Goal: Task Accomplishment & Management: Manage account settings

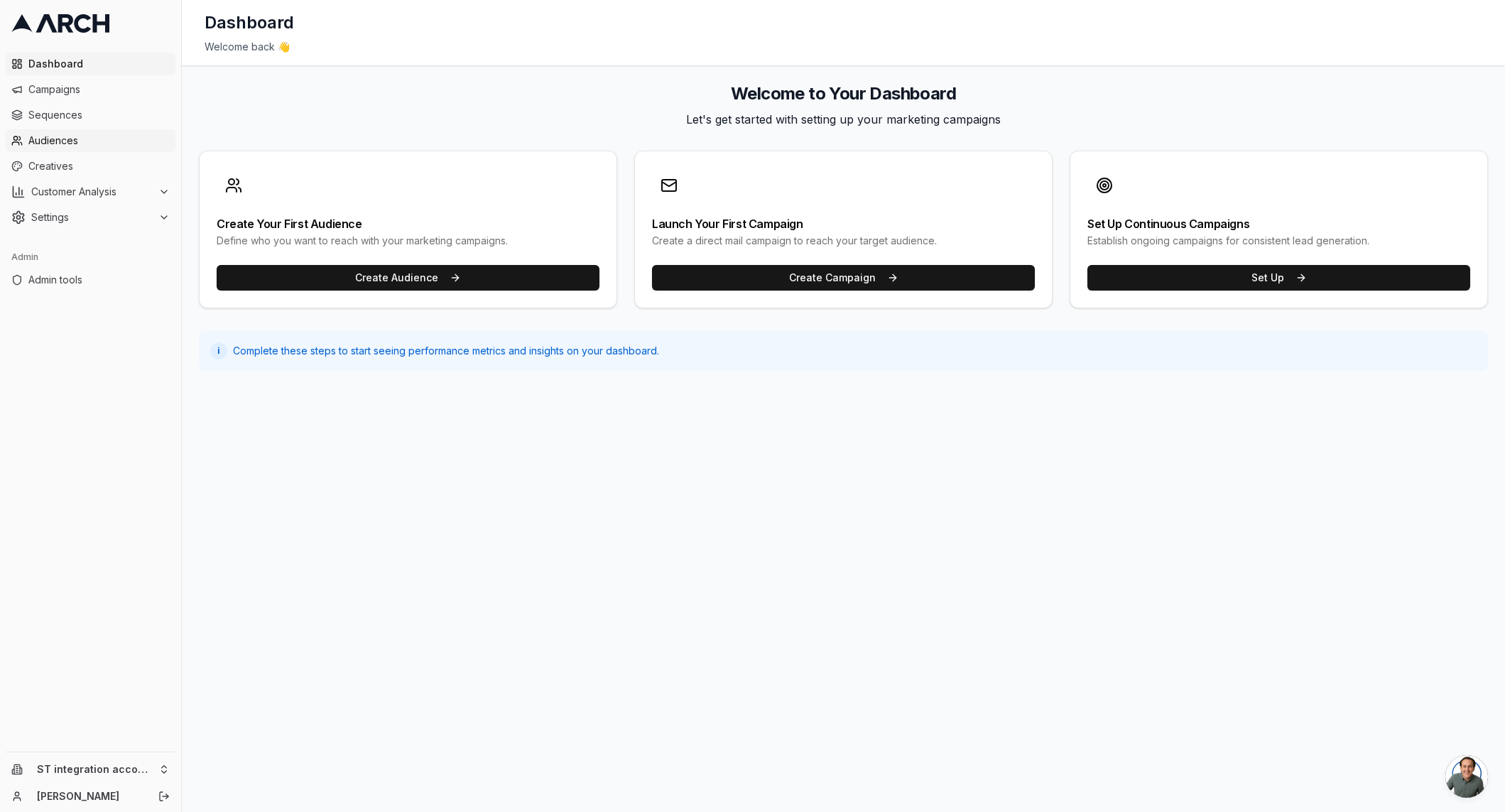
click at [78, 138] on span "Audiences" at bounding box center [98, 140] width 141 height 14
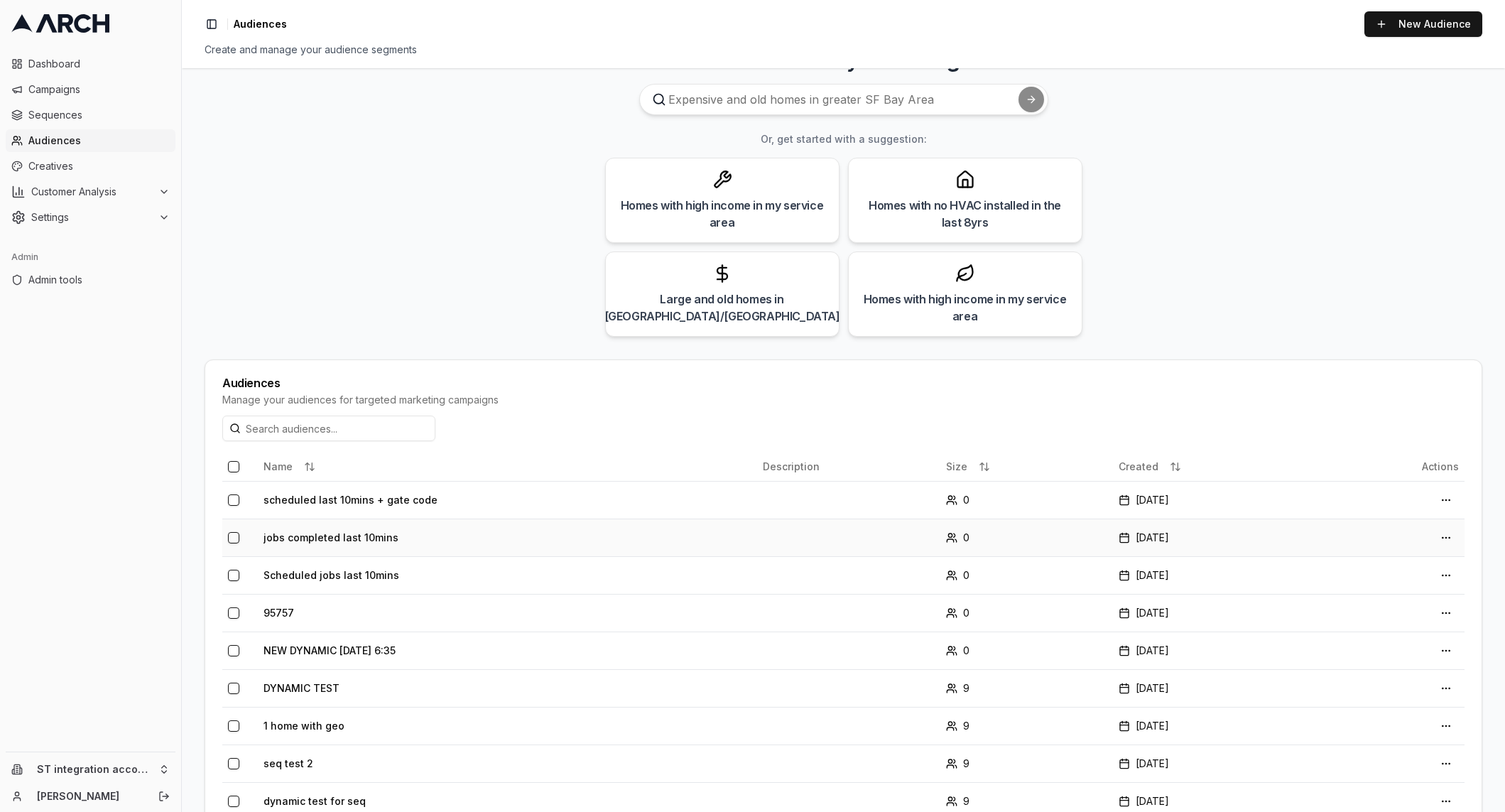
scroll to position [92, 0]
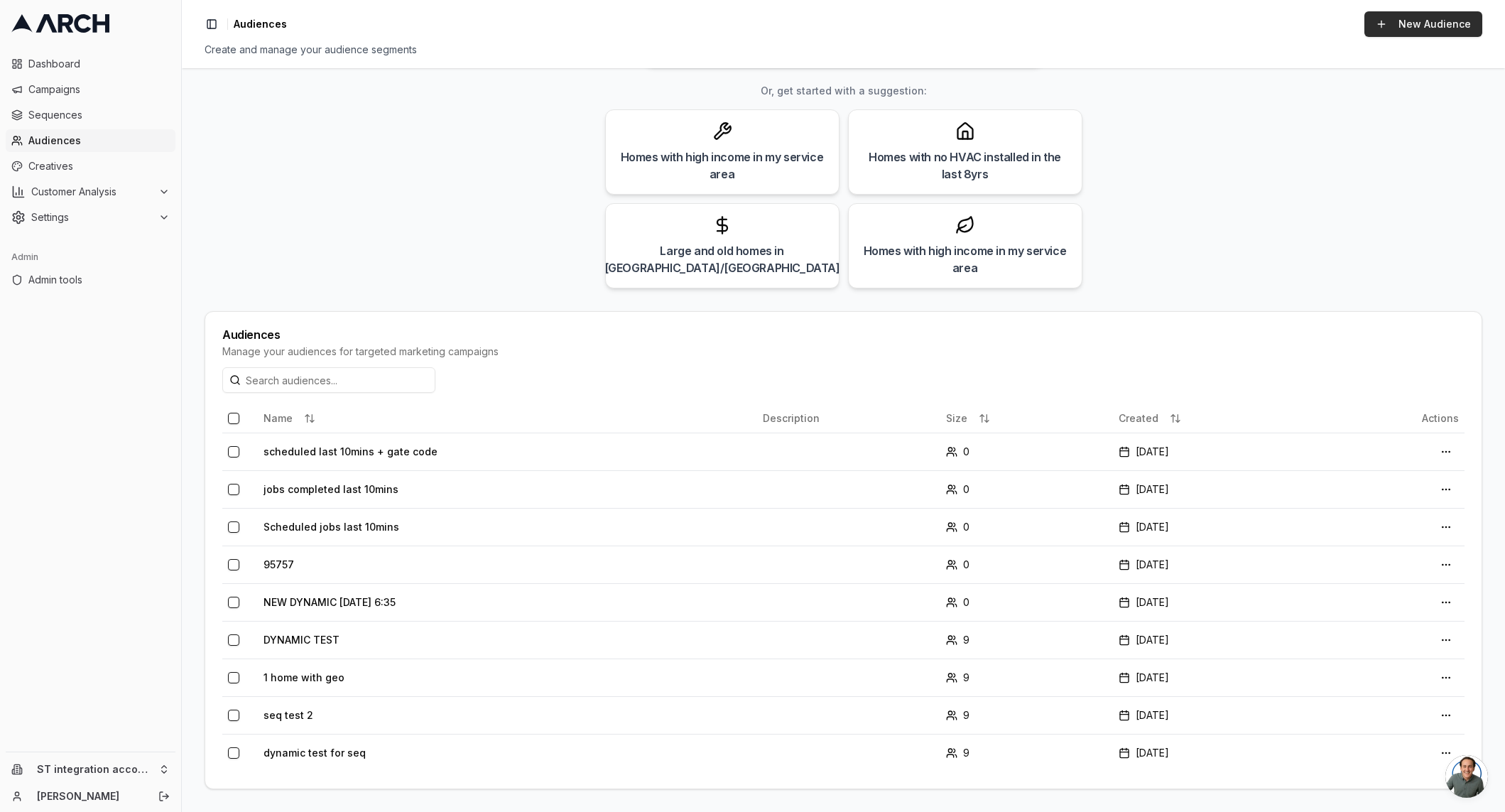
click at [1433, 28] on link "New Audience" at bounding box center [1423, 24] width 118 height 26
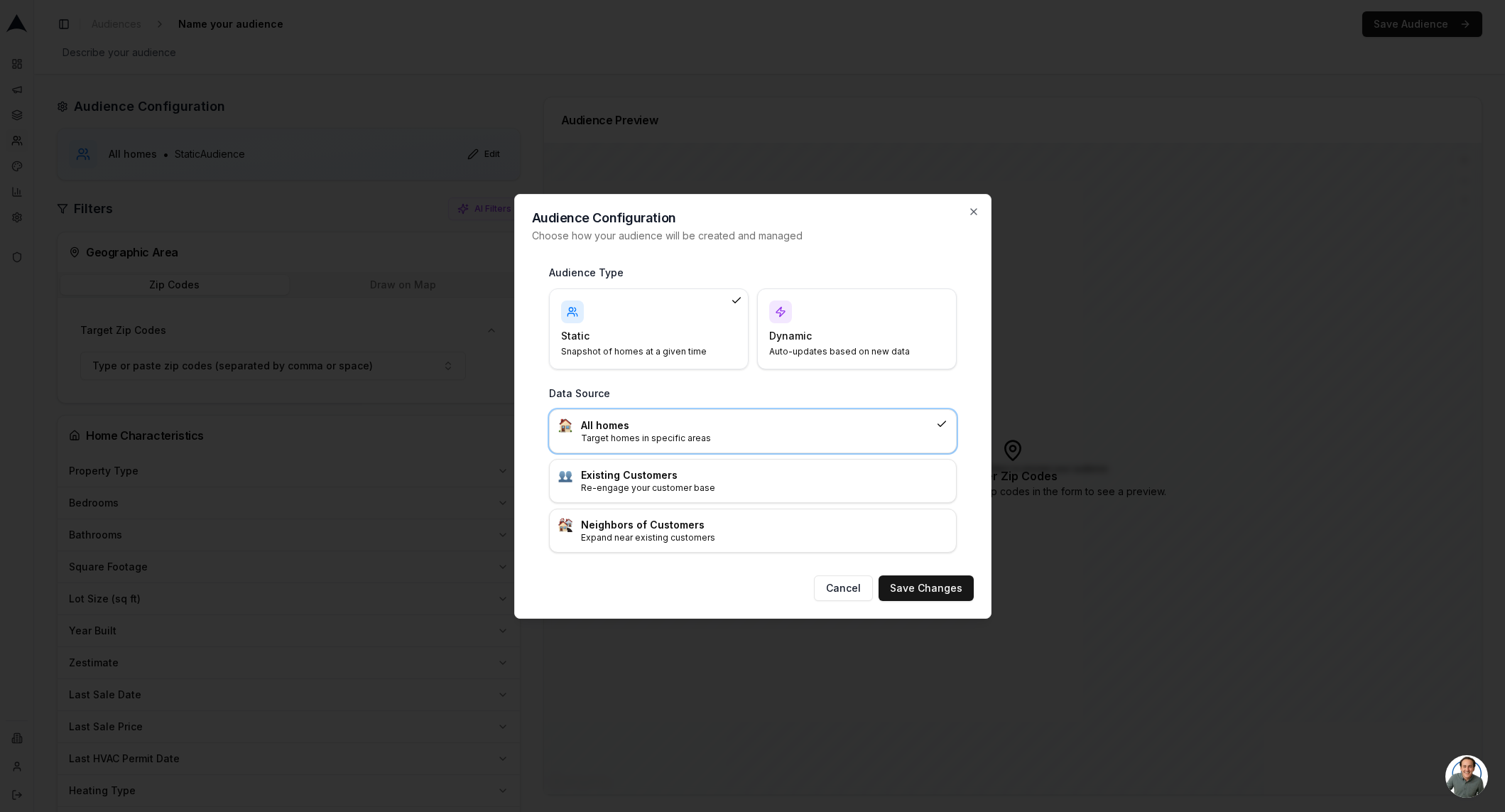
click at [817, 336] on h4 "Dynamic" at bounding box center [848, 335] width 158 height 14
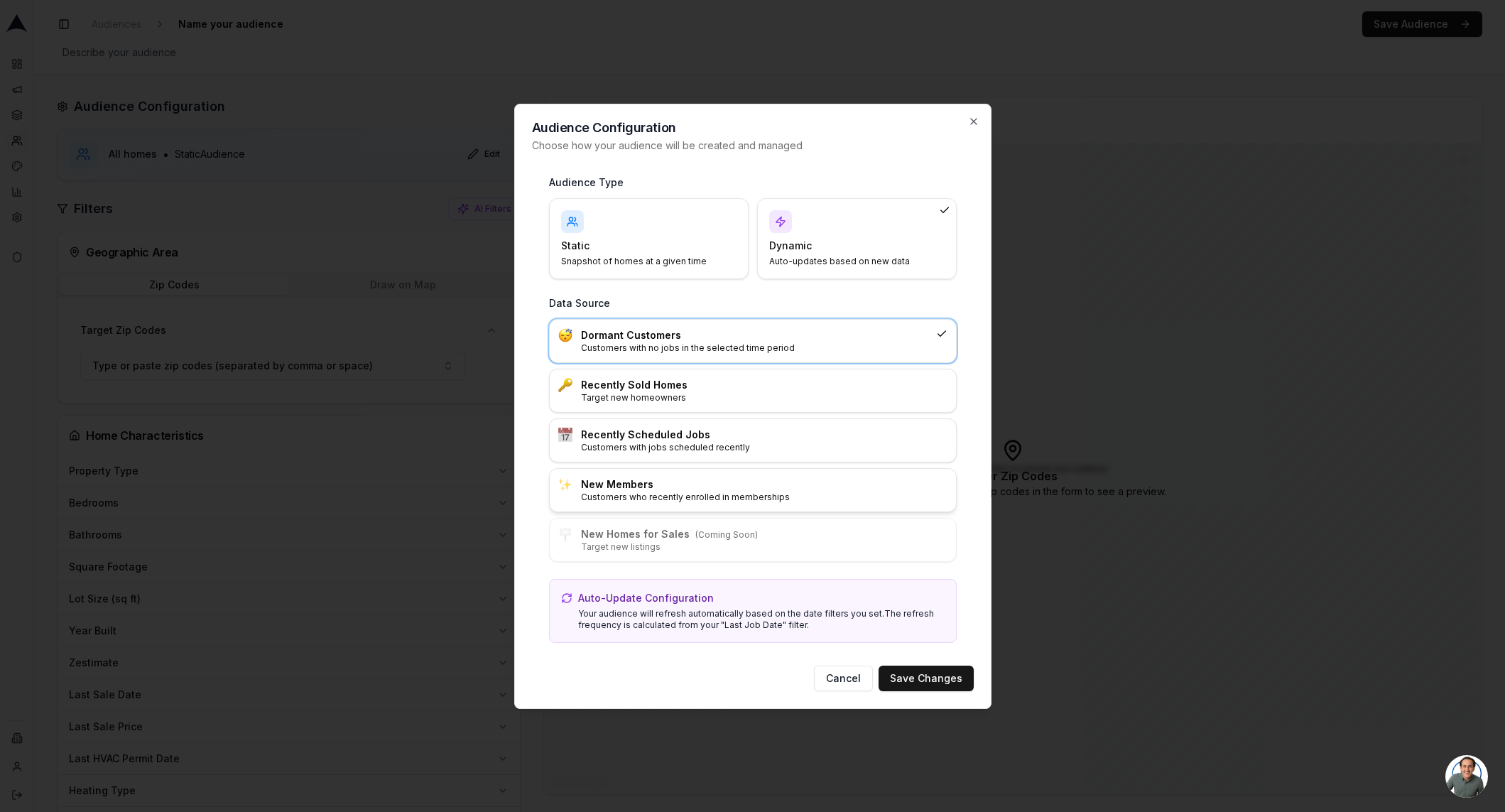
click at [755, 503] on div "New Members Customers who recently enrolled in memberships" at bounding box center [753, 490] width 406 height 43
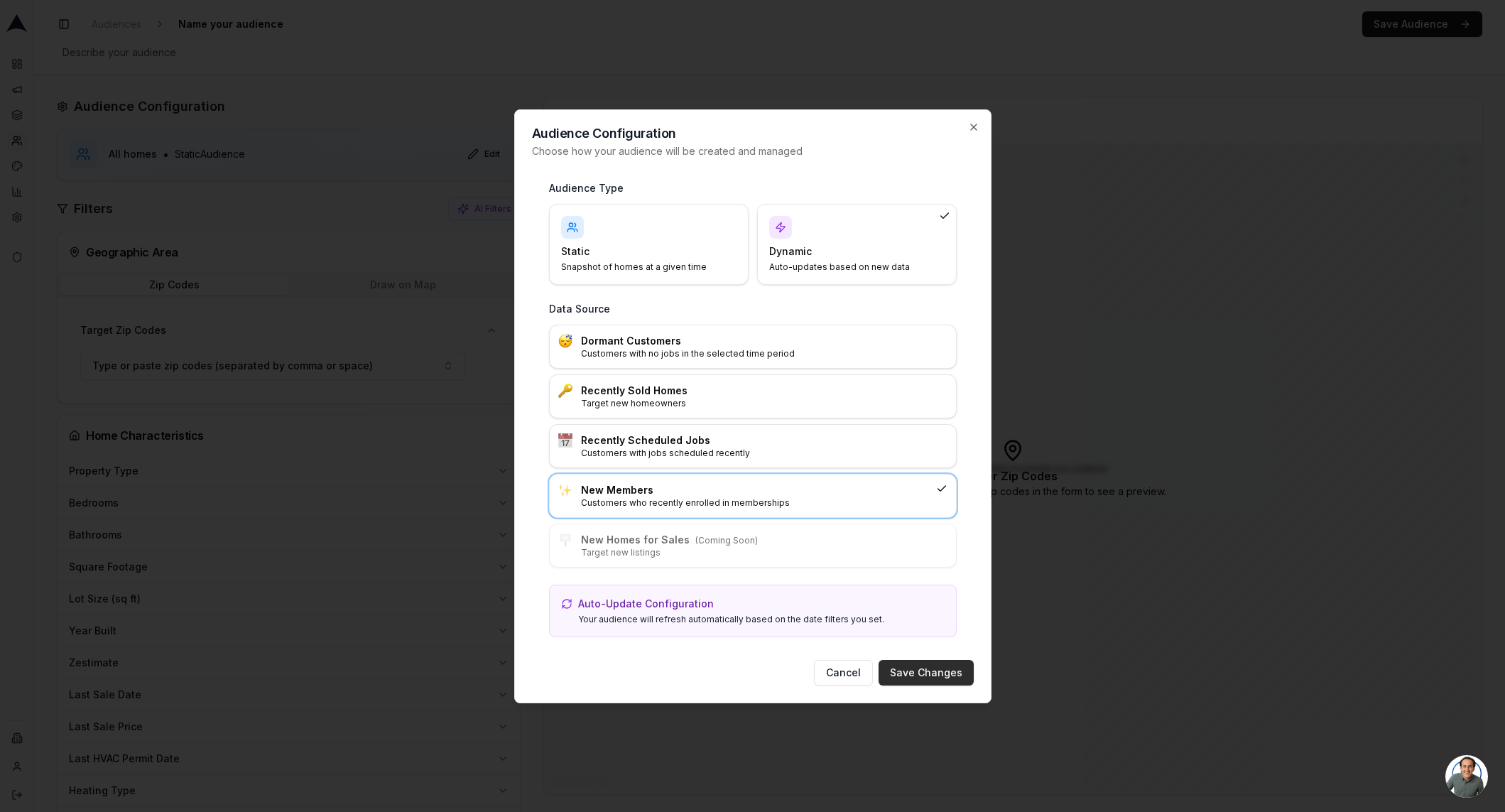
click at [903, 673] on button "Save Changes" at bounding box center [926, 672] width 95 height 26
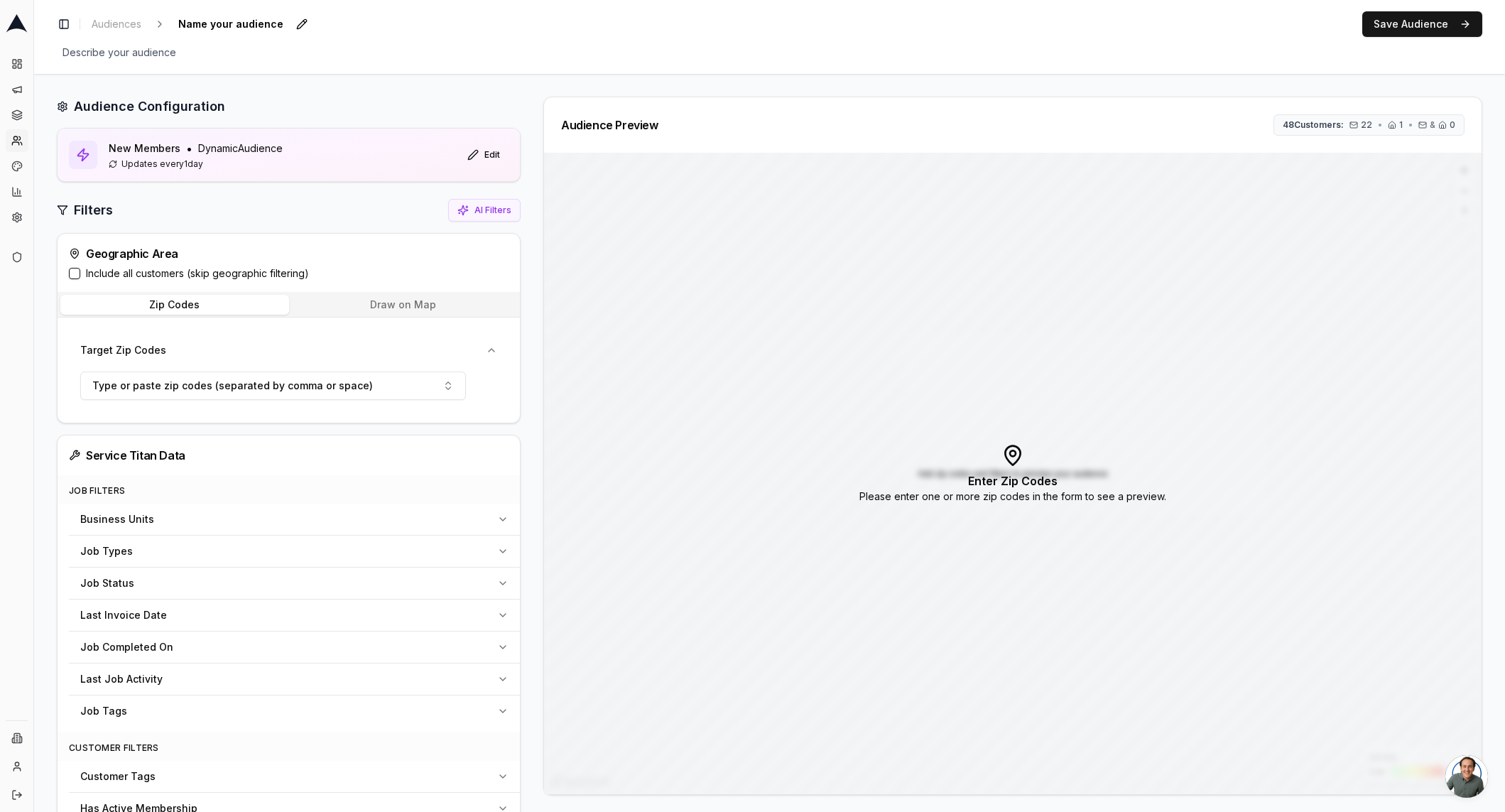
click at [268, 30] on span "Name your audience" at bounding box center [231, 24] width 117 height 20
type input "New members"
click at [321, 22] on div "Toggle Sidebar Audiences New members Edit Save Audience" at bounding box center [769, 24] width 1425 height 26
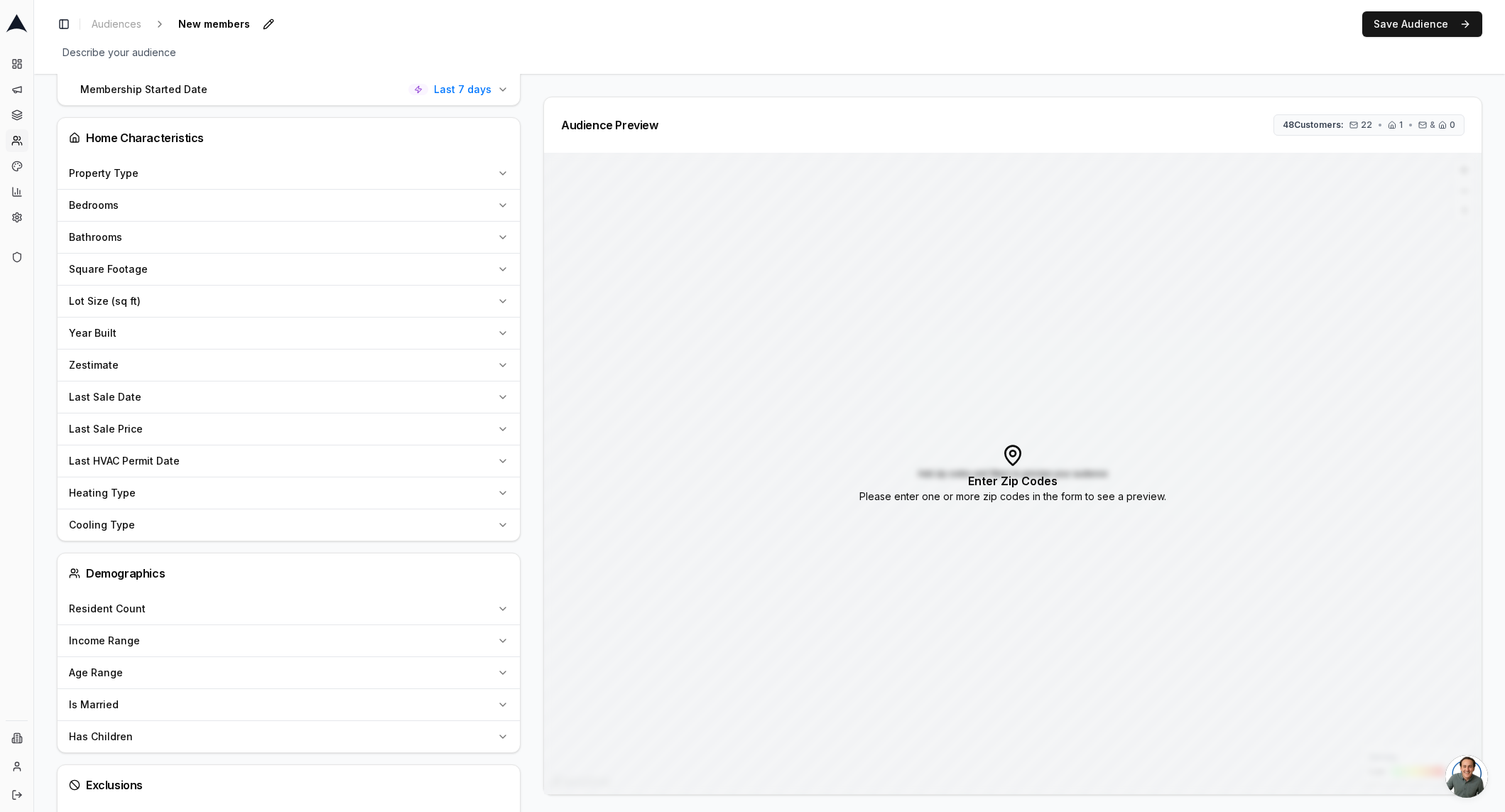
scroll to position [634, 0]
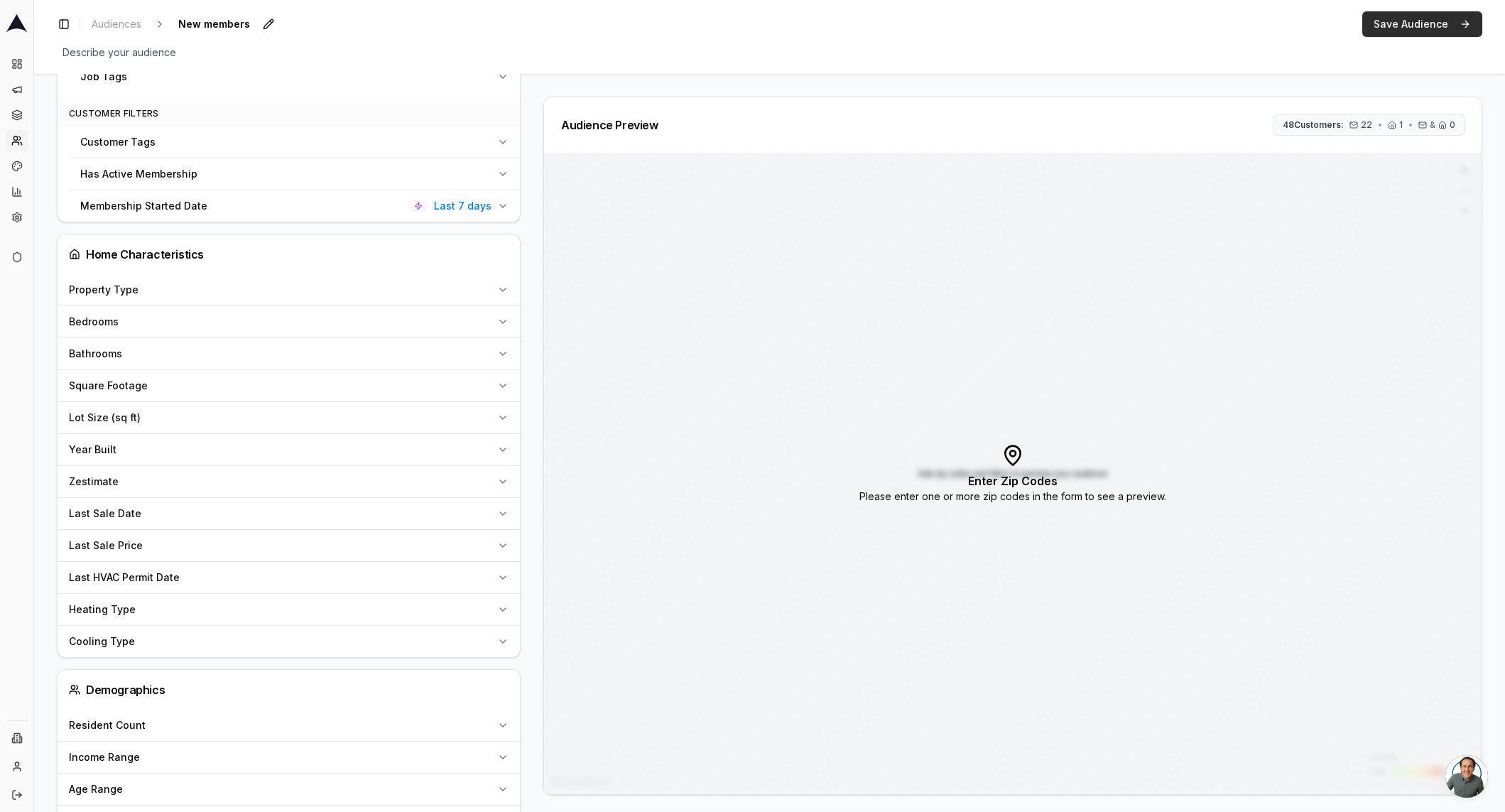
click at [1410, 26] on button "Save Audience" at bounding box center [1422, 24] width 120 height 26
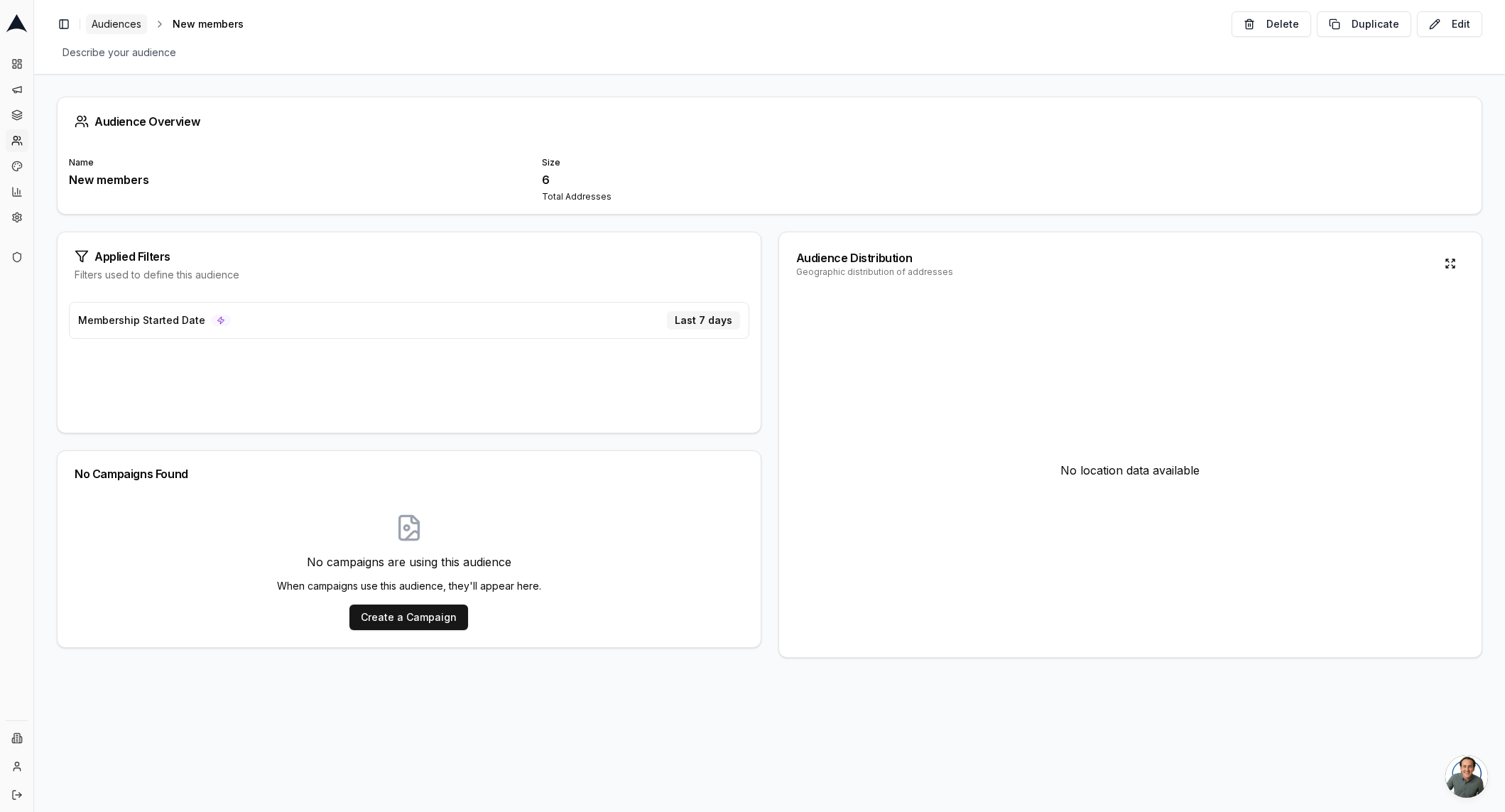
click at [122, 26] on span "Audiences" at bounding box center [116, 24] width 50 height 14
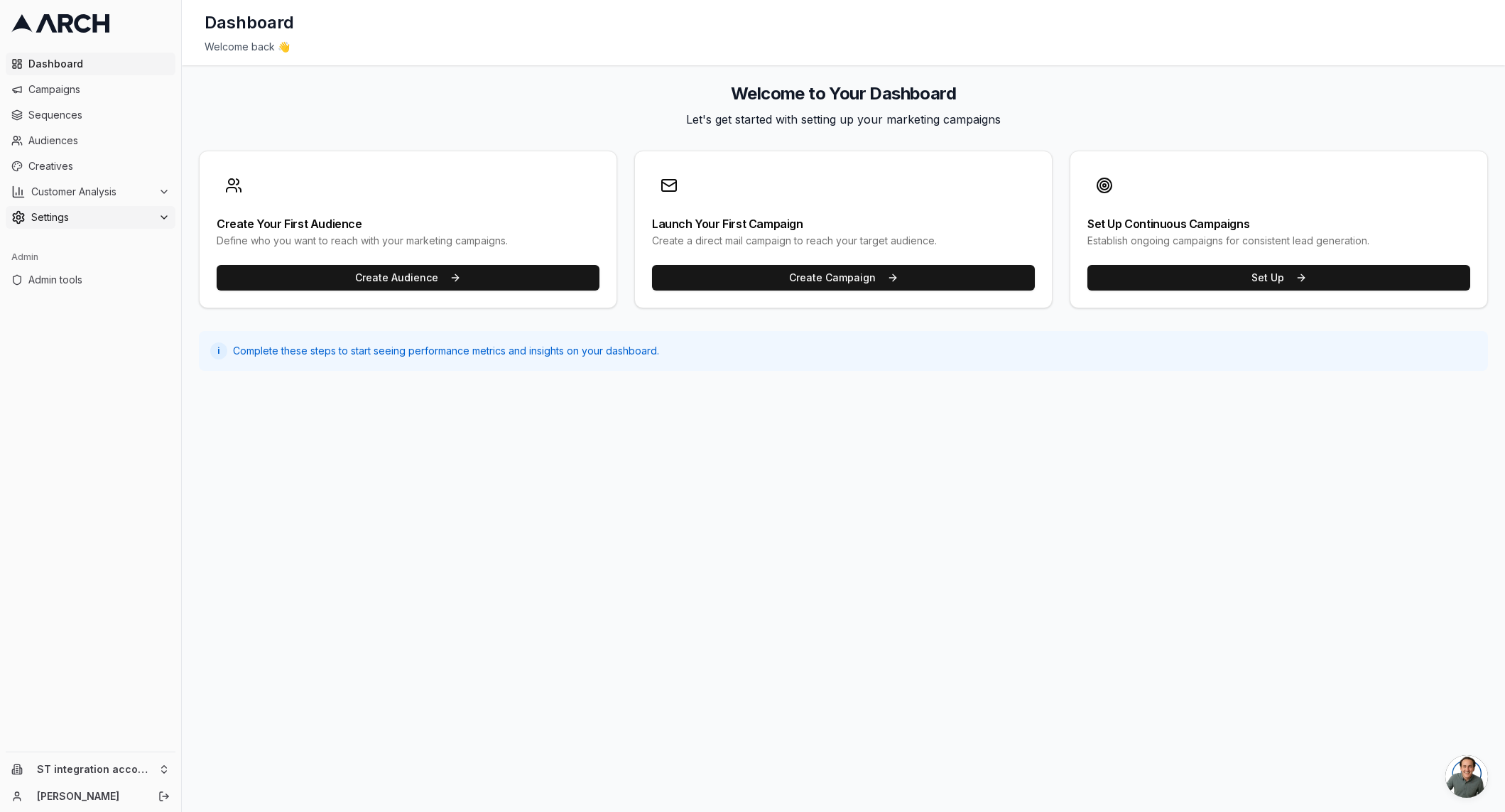
click at [117, 211] on span "Settings" at bounding box center [92, 217] width 121 height 14
click at [128, 335] on span "Email Sending Preferences" at bounding box center [102, 330] width 100 height 14
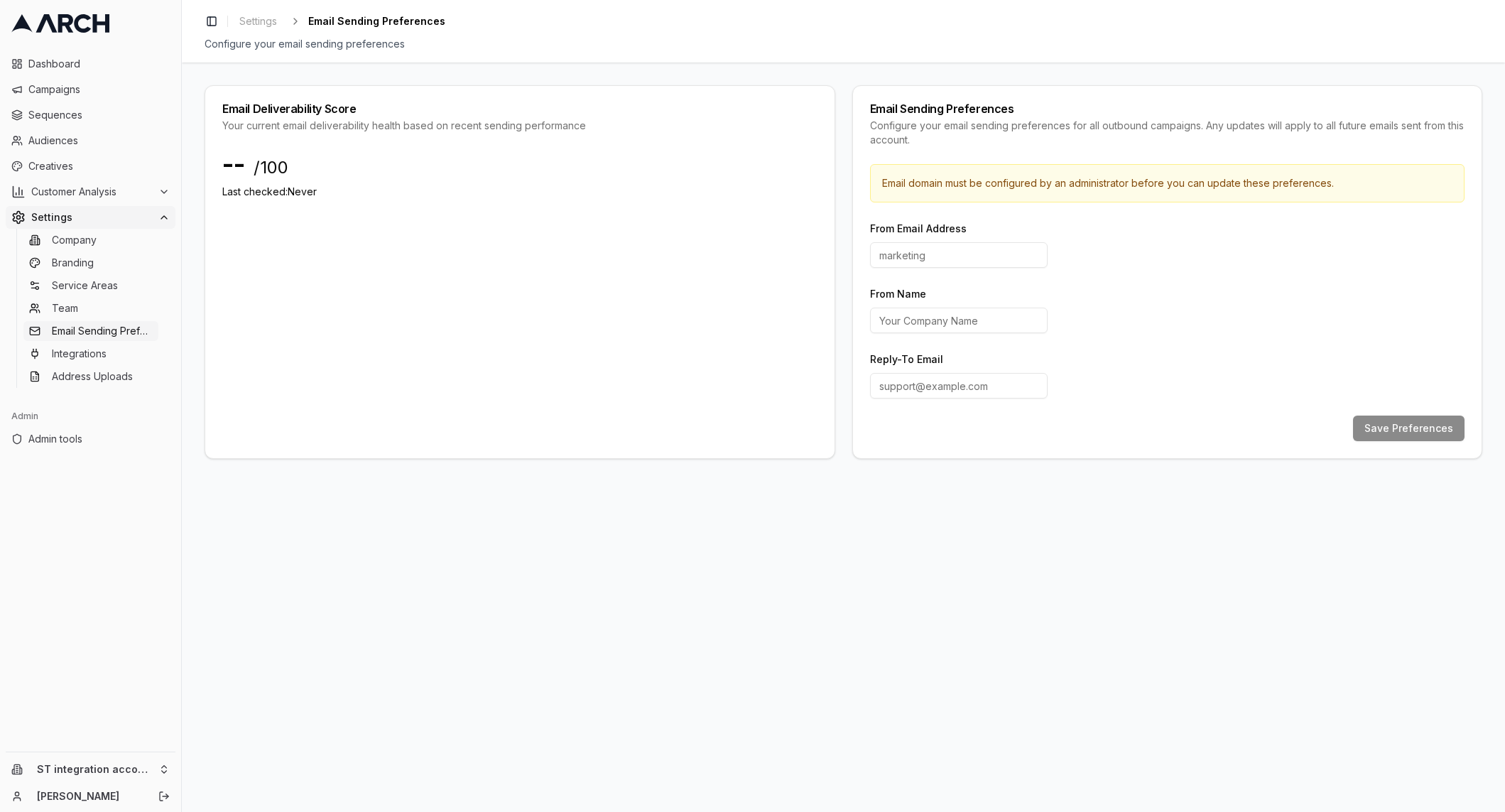
type input "hello"
type input "Arch"
type input "support@getarch.com"
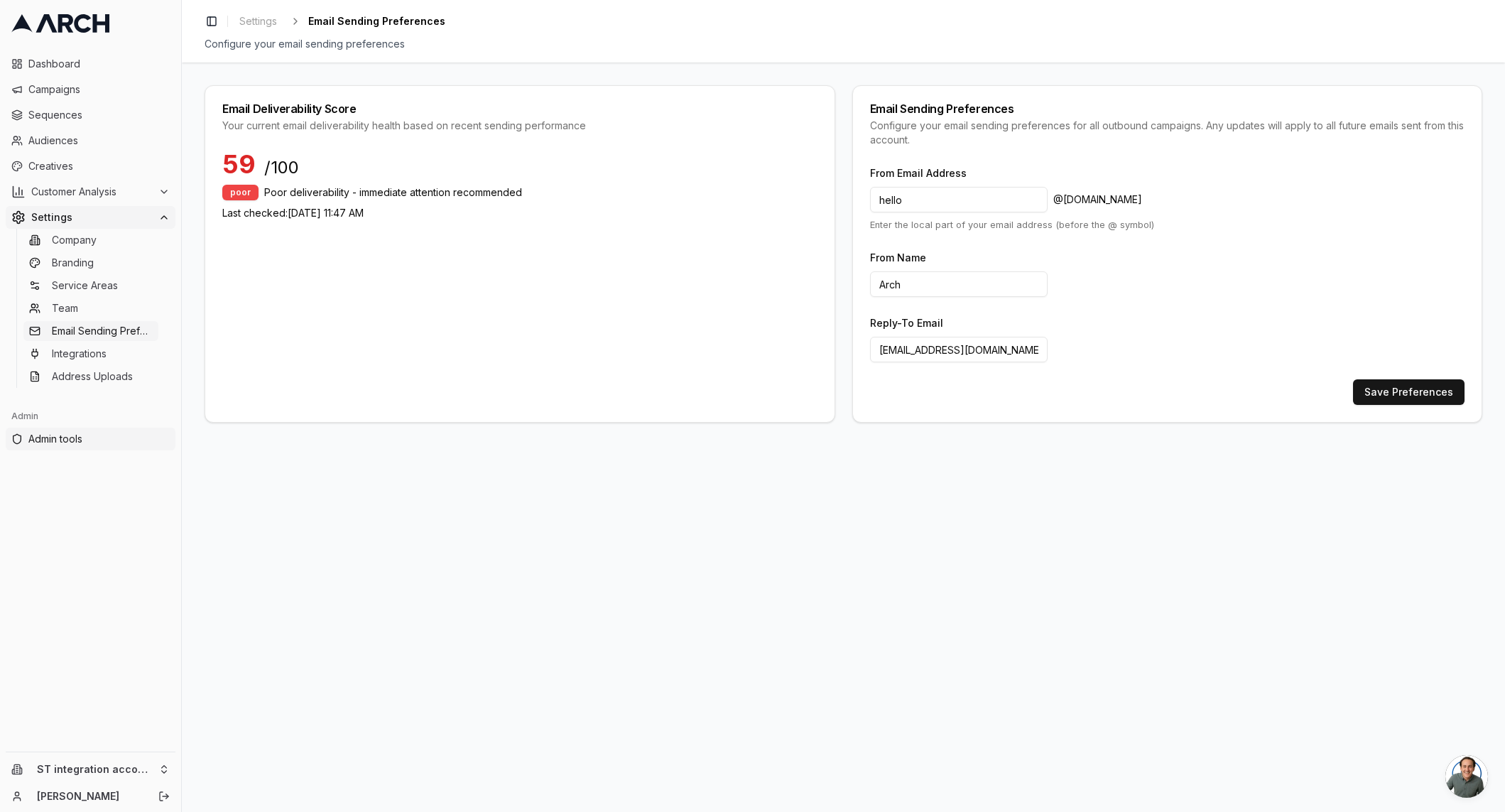
click at [60, 429] on link "Admin tools" at bounding box center [91, 439] width 170 height 23
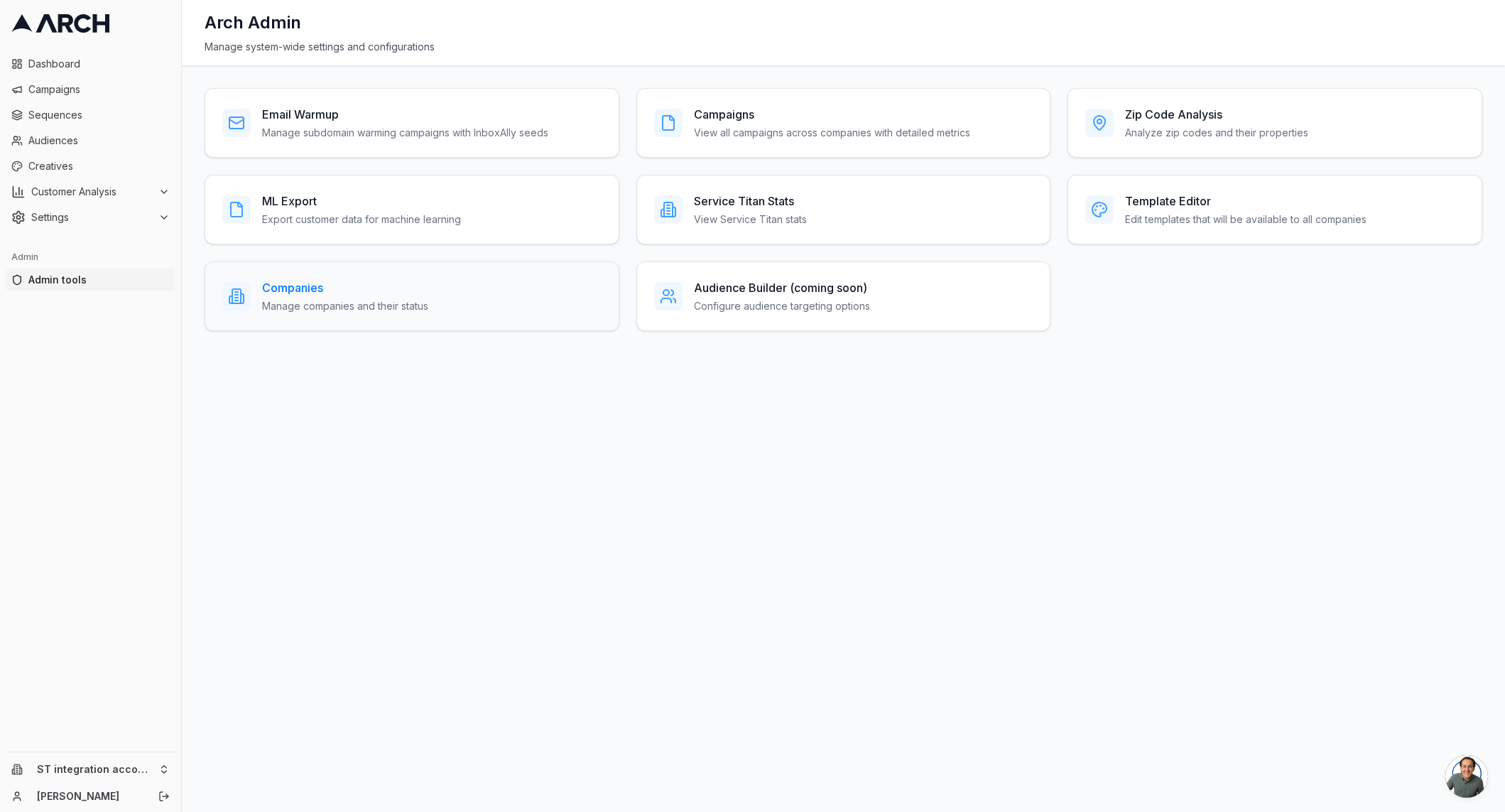
click at [358, 284] on h3 "Companies" at bounding box center [345, 287] width 166 height 17
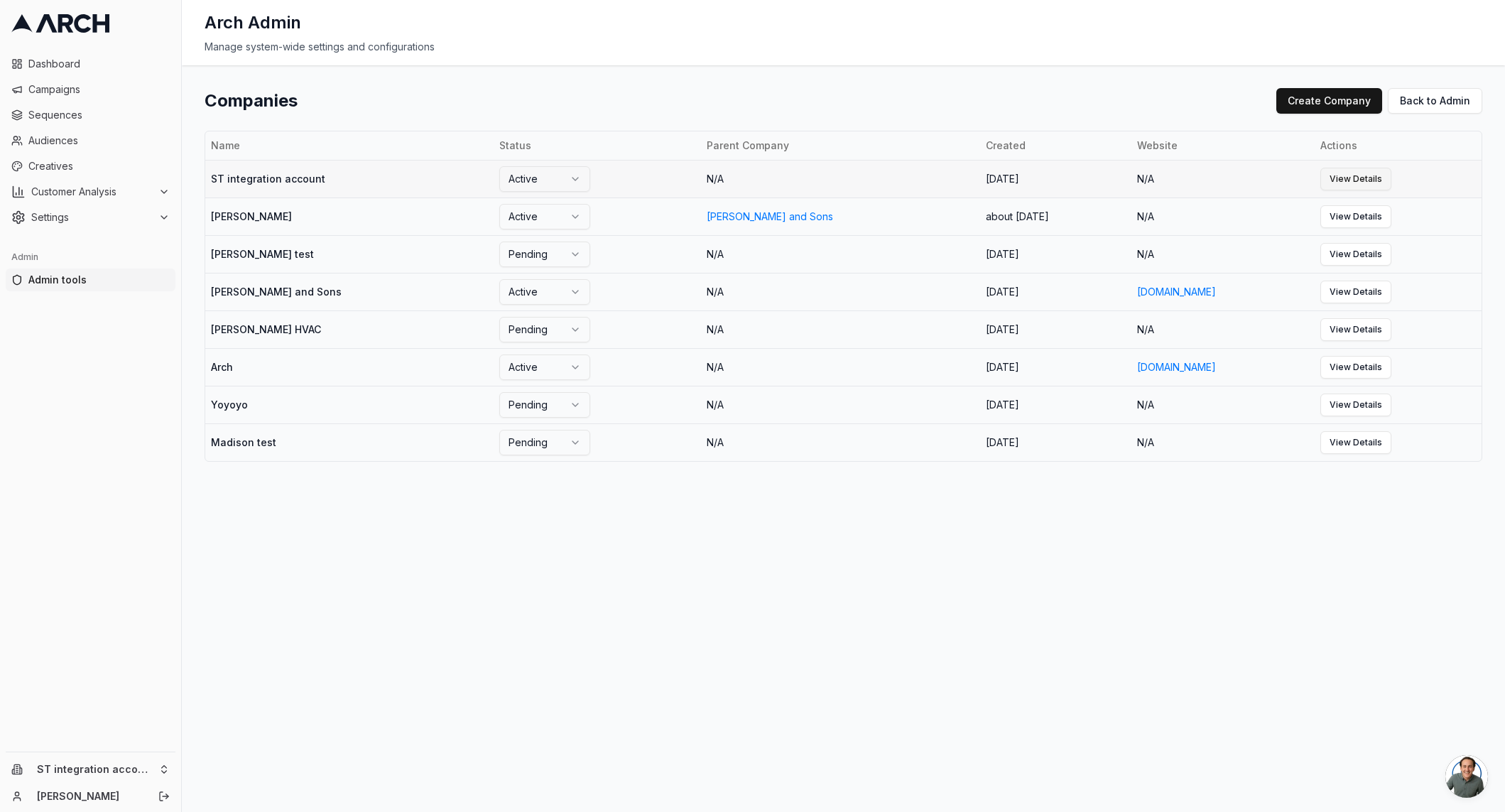
click at [1348, 172] on link "View Details" at bounding box center [1356, 179] width 71 height 23
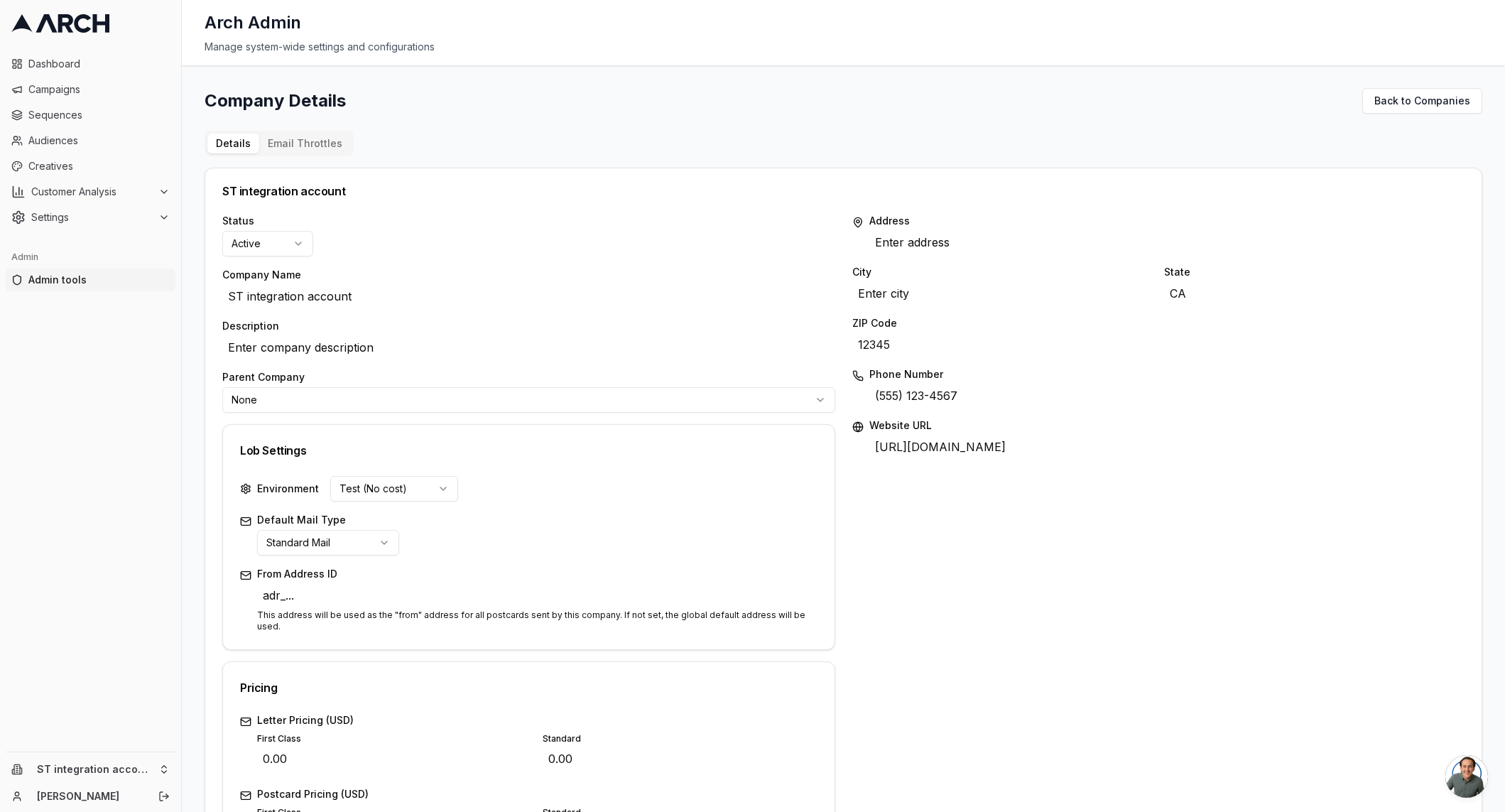
scroll to position [390, 0]
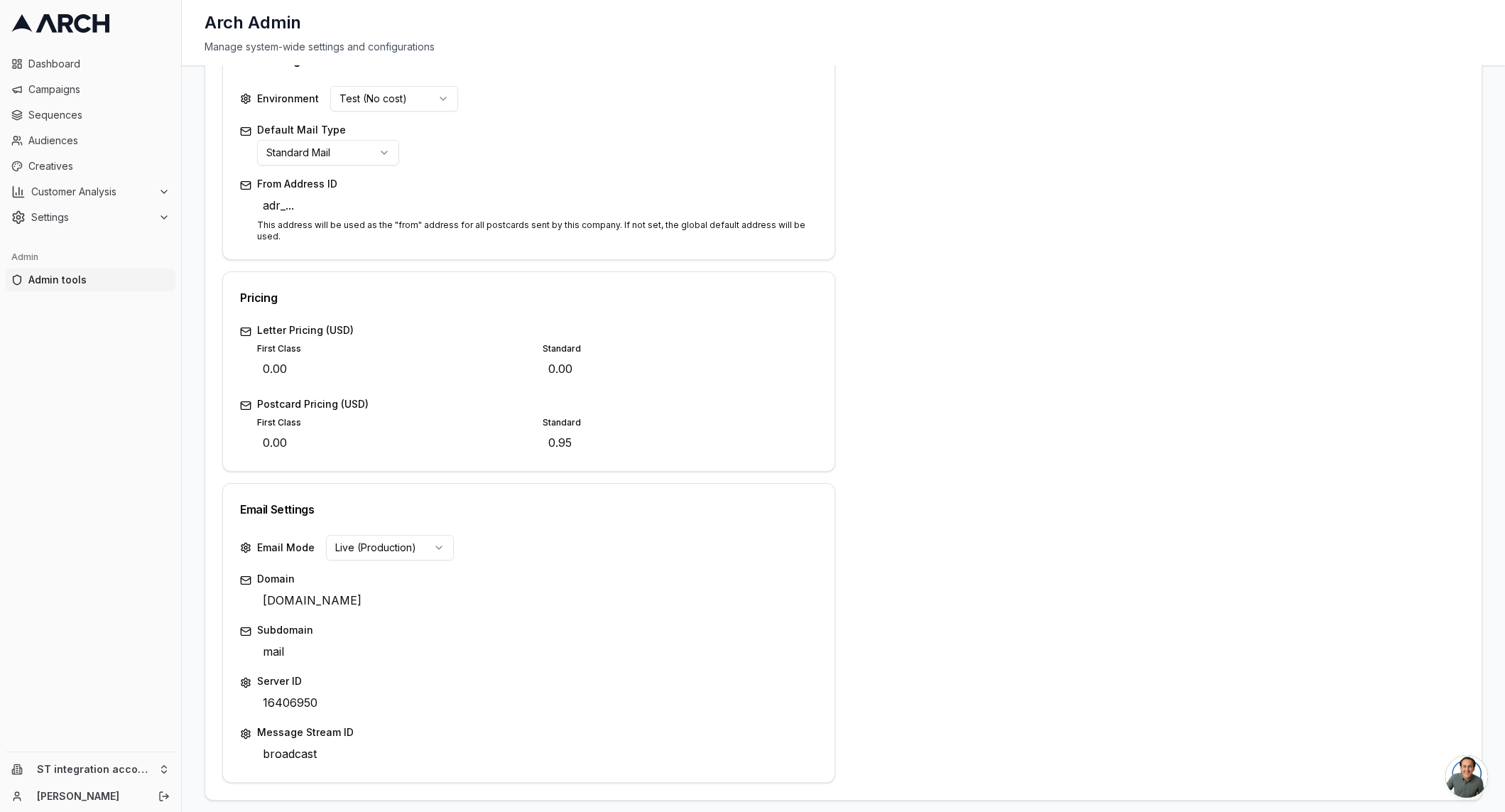
click at [433, 529] on html "Dashboard Campaigns Sequences Audiences Creatives Customer Analysis Settings Ad…" at bounding box center [752, 406] width 1505 height 812
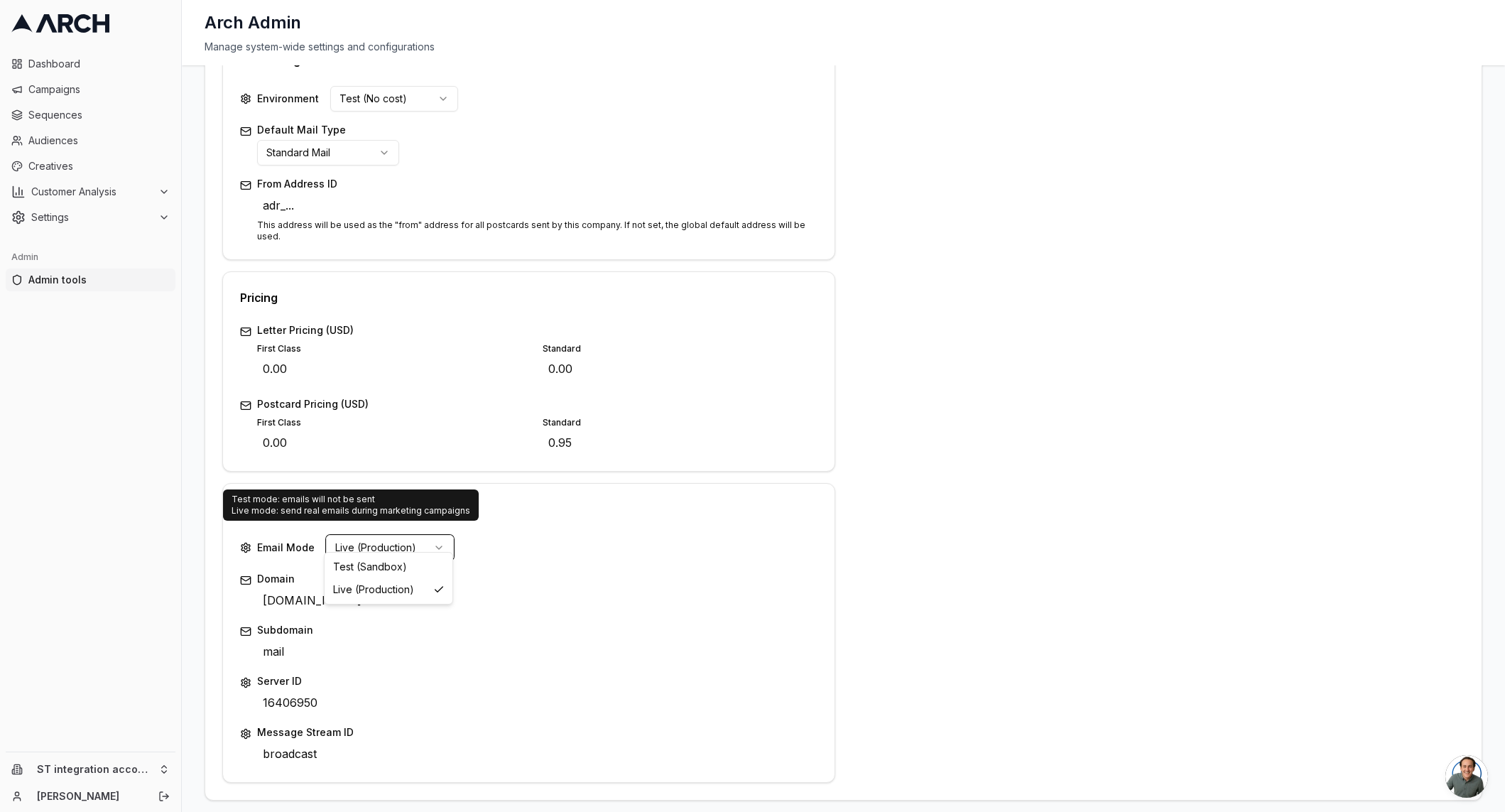
click at [598, 519] on html "Dashboard Campaigns Sequences Audiences Creatives Customer Analysis Settings Ad…" at bounding box center [752, 406] width 1505 height 812
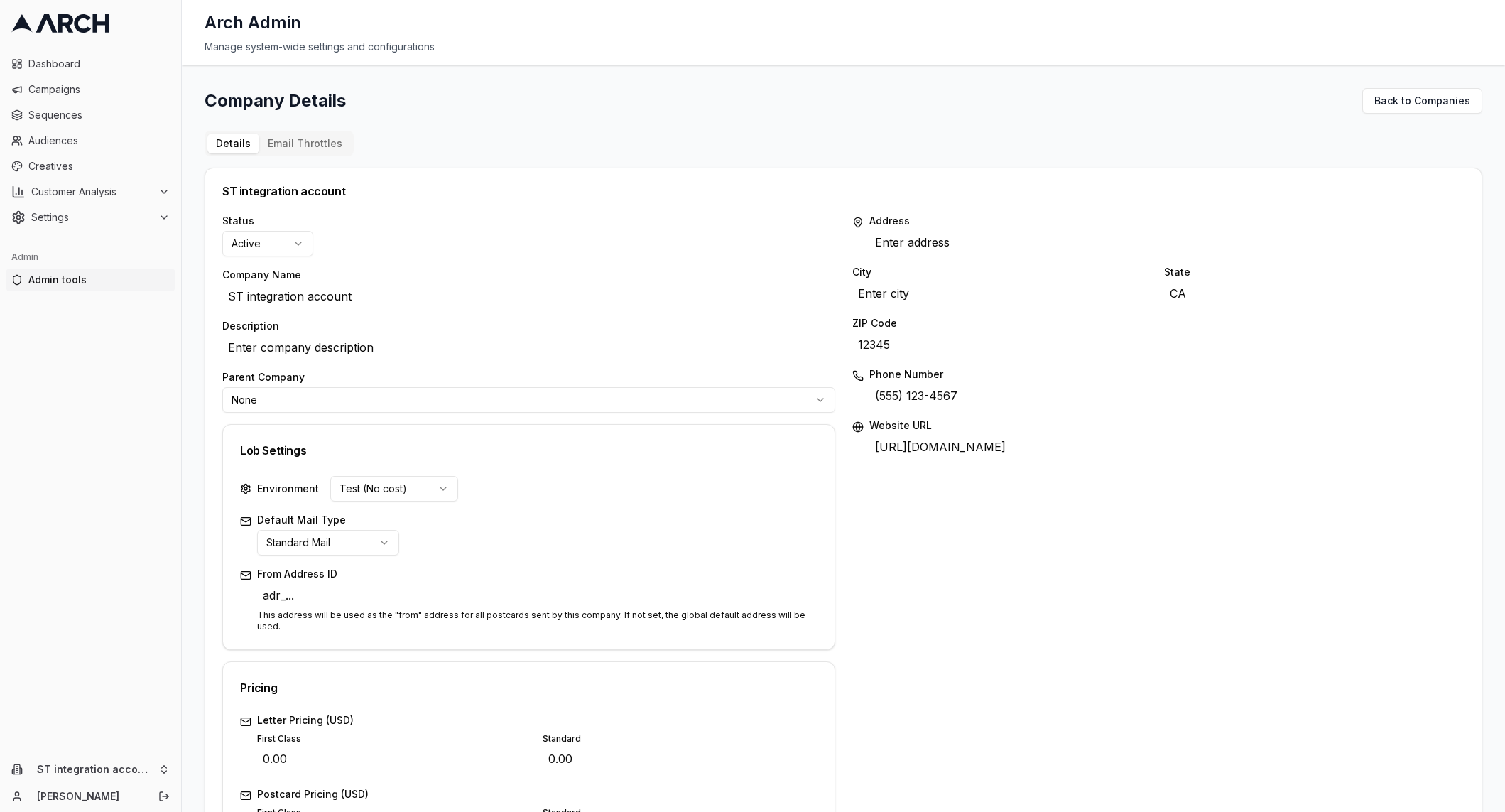
scroll to position [390, 0]
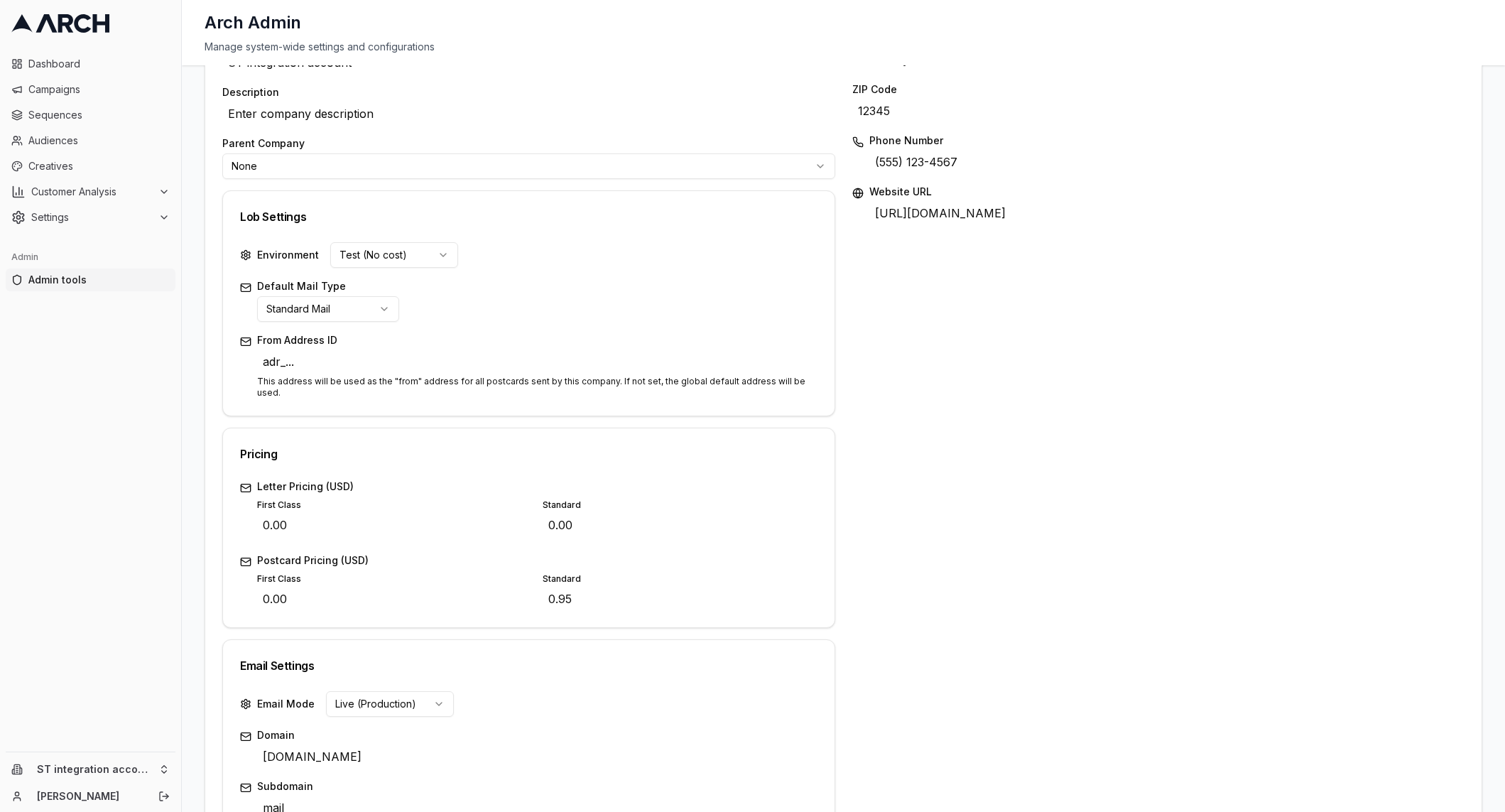
scroll to position [390, 0]
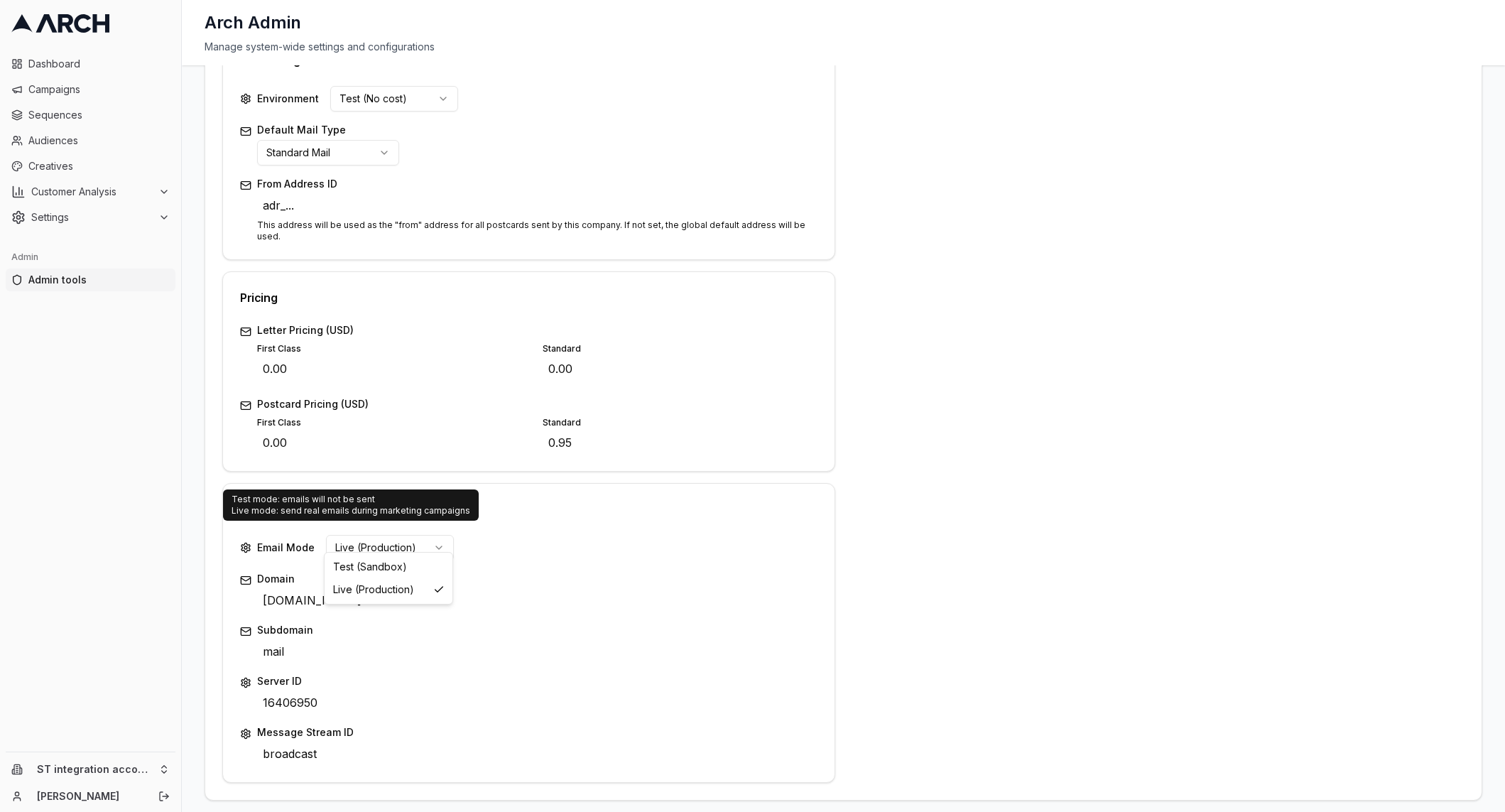
click at [411, 530] on html "Dashboard Campaigns Sequences Audiences Creatives Customer Analysis Settings Ad…" at bounding box center [752, 406] width 1505 height 812
click at [511, 543] on html "Dashboard Campaigns Sequences Audiences Creatives Customer Analysis Settings Ad…" at bounding box center [752, 406] width 1505 height 812
click at [434, 533] on html "Dashboard Campaigns Sequences Audiences Creatives Customer Analysis Settings Ad…" at bounding box center [752, 406] width 1505 height 812
click at [503, 547] on html "Dashboard Campaigns Sequences Audiences Creatives Customer Analysis Settings Ad…" at bounding box center [752, 406] width 1505 height 812
click at [412, 533] on html "Dashboard Campaigns Sequences Audiences Creatives Customer Analysis Settings Ad…" at bounding box center [752, 406] width 1505 height 812
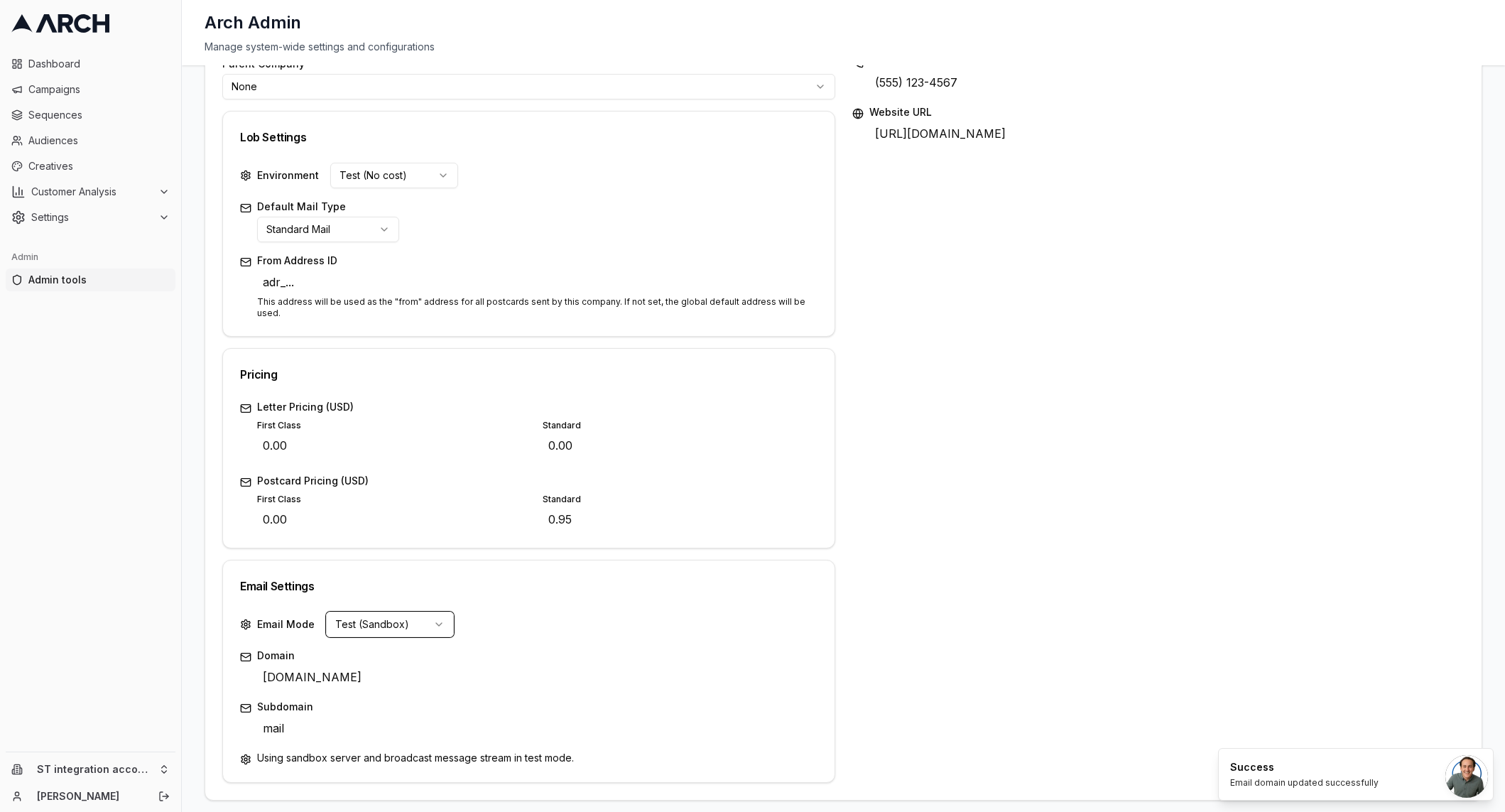
scroll to position [0, 0]
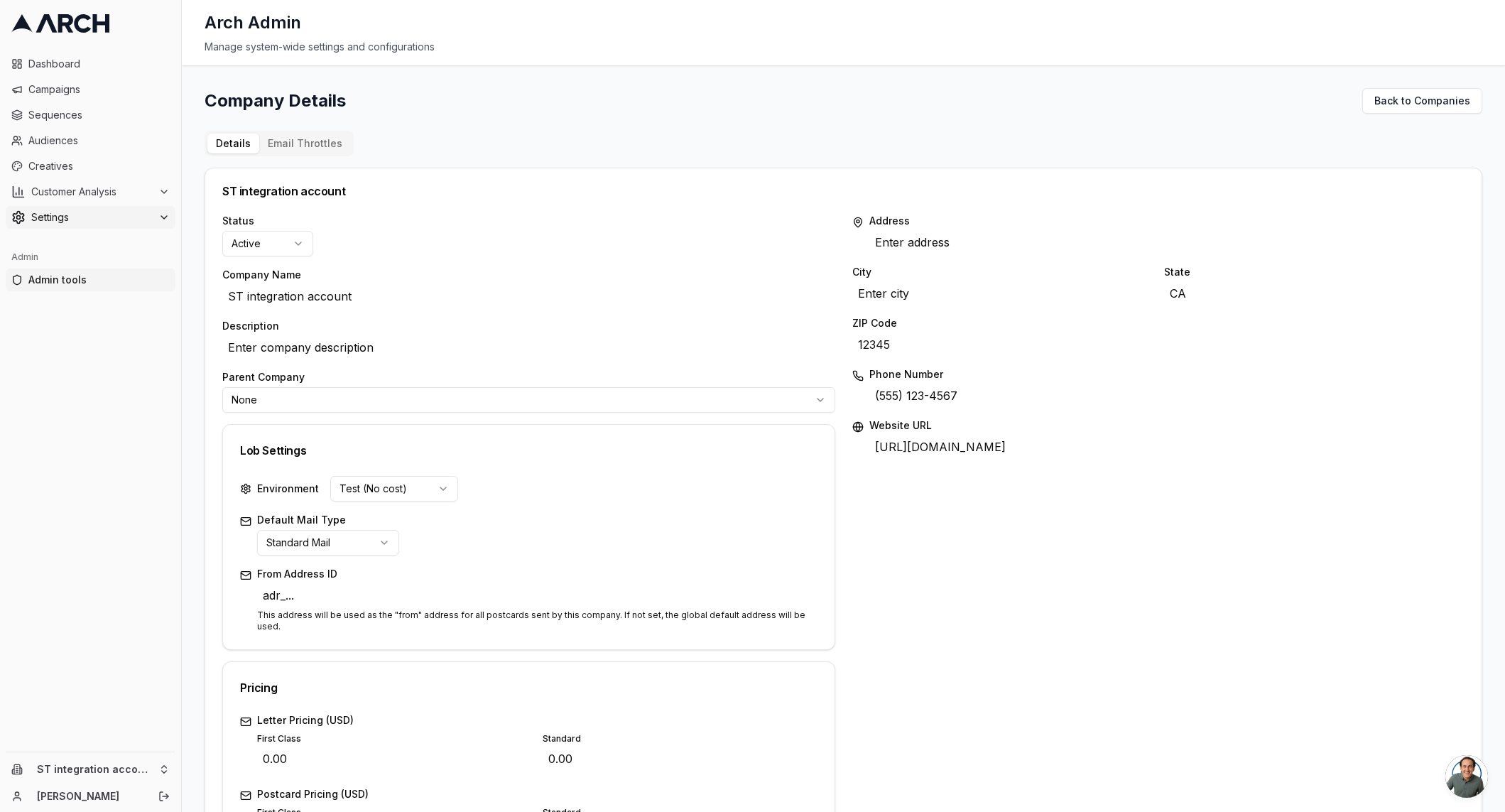
click at [129, 214] on span "Settings" at bounding box center [92, 217] width 121 height 14
click at [95, 362] on link "Integrations" at bounding box center [91, 353] width 135 height 20
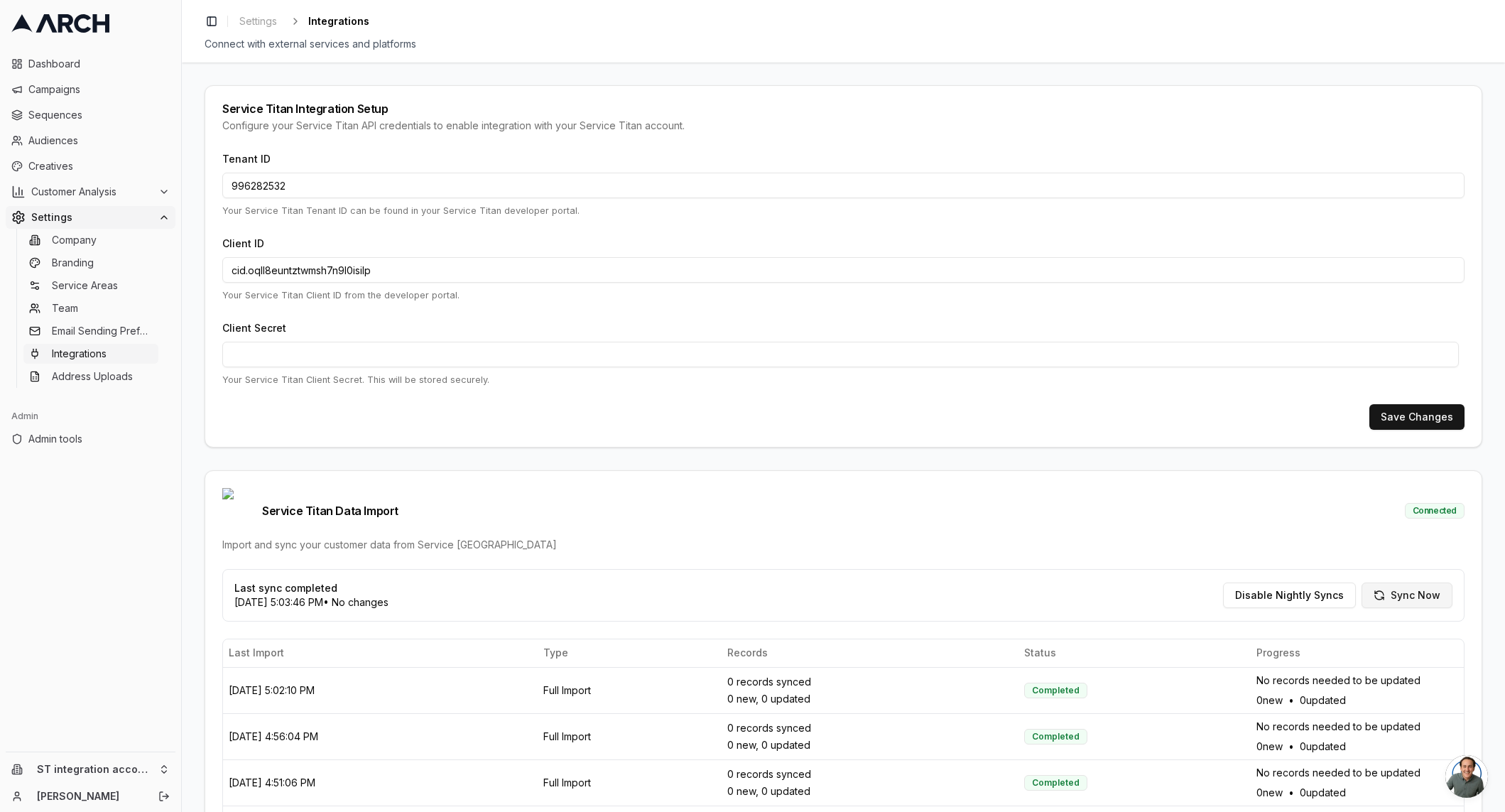
click at [1419, 582] on button "Sync Now" at bounding box center [1407, 595] width 91 height 26
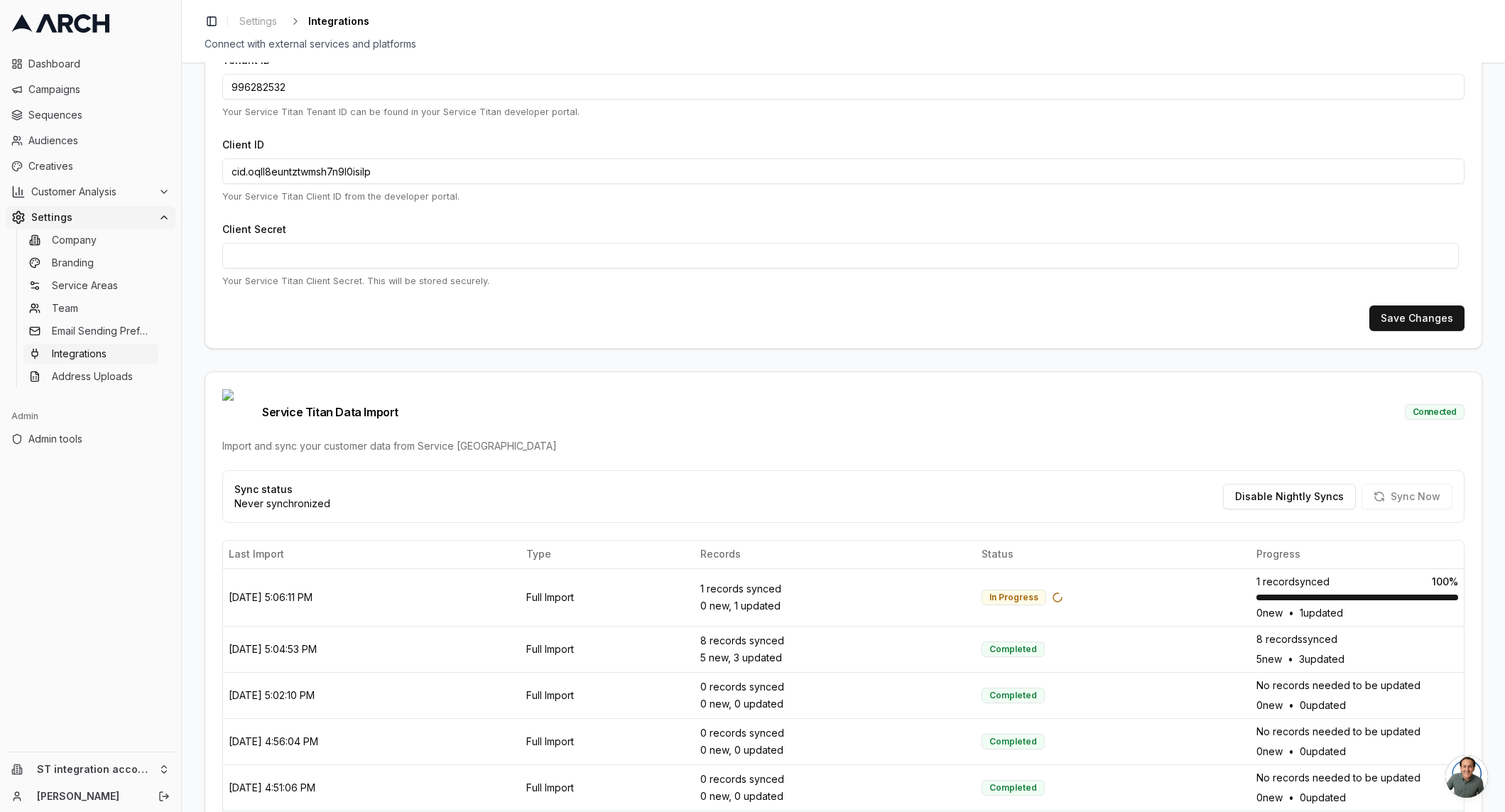
scroll to position [105, 0]
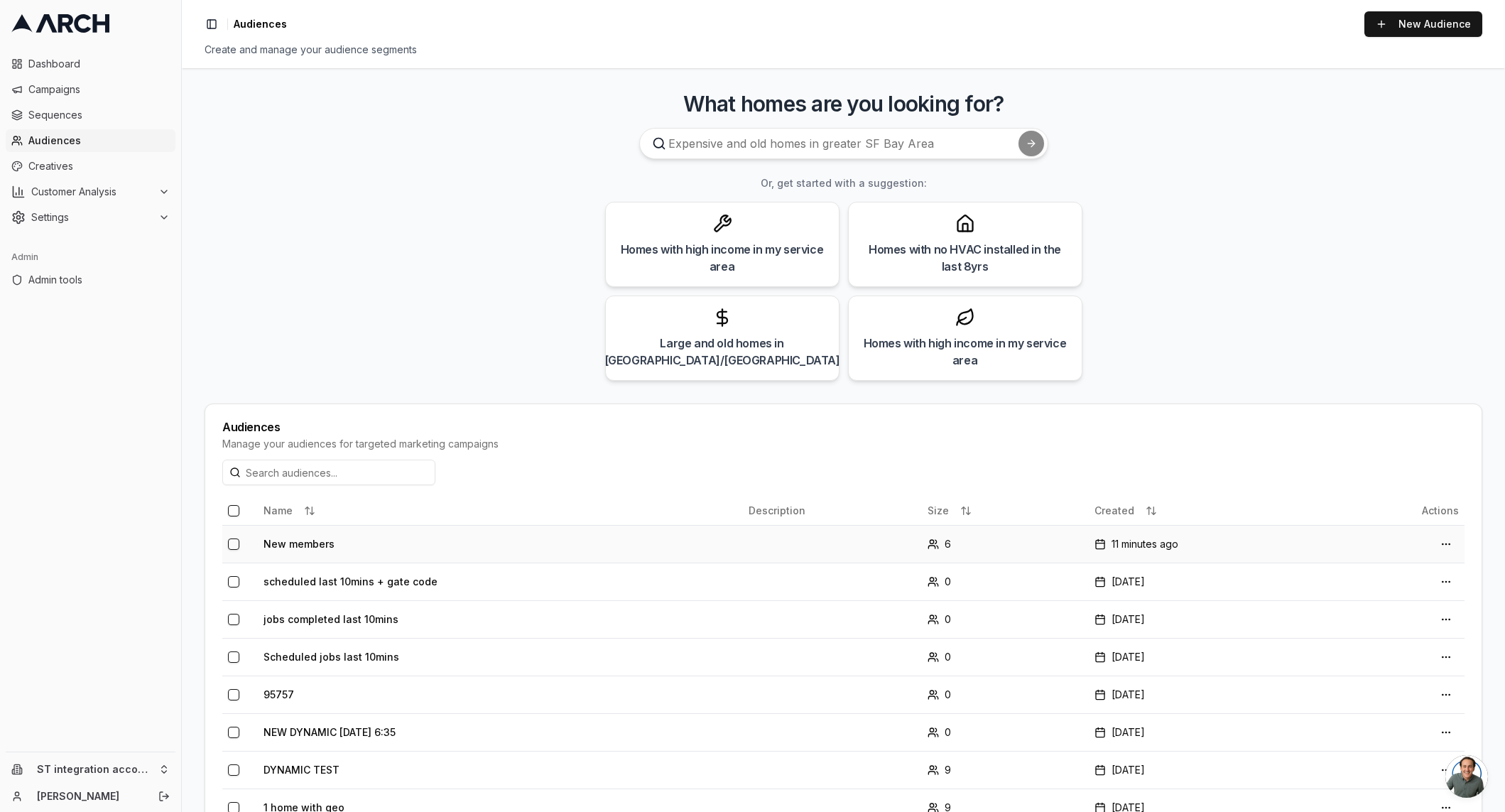
click at [302, 548] on td "New members" at bounding box center [500, 543] width 485 height 38
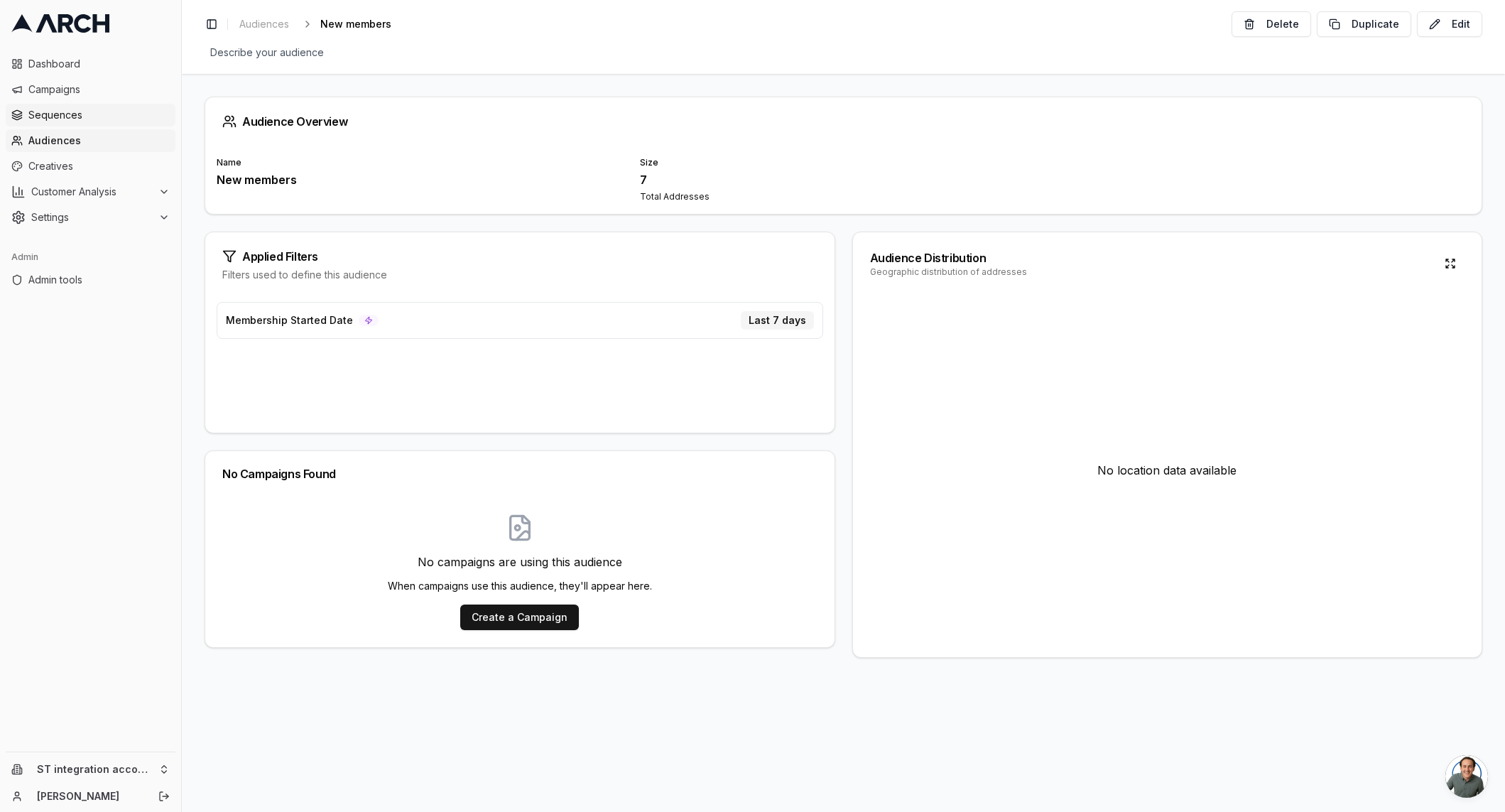
click at [94, 119] on span "Sequences" at bounding box center [98, 115] width 141 height 14
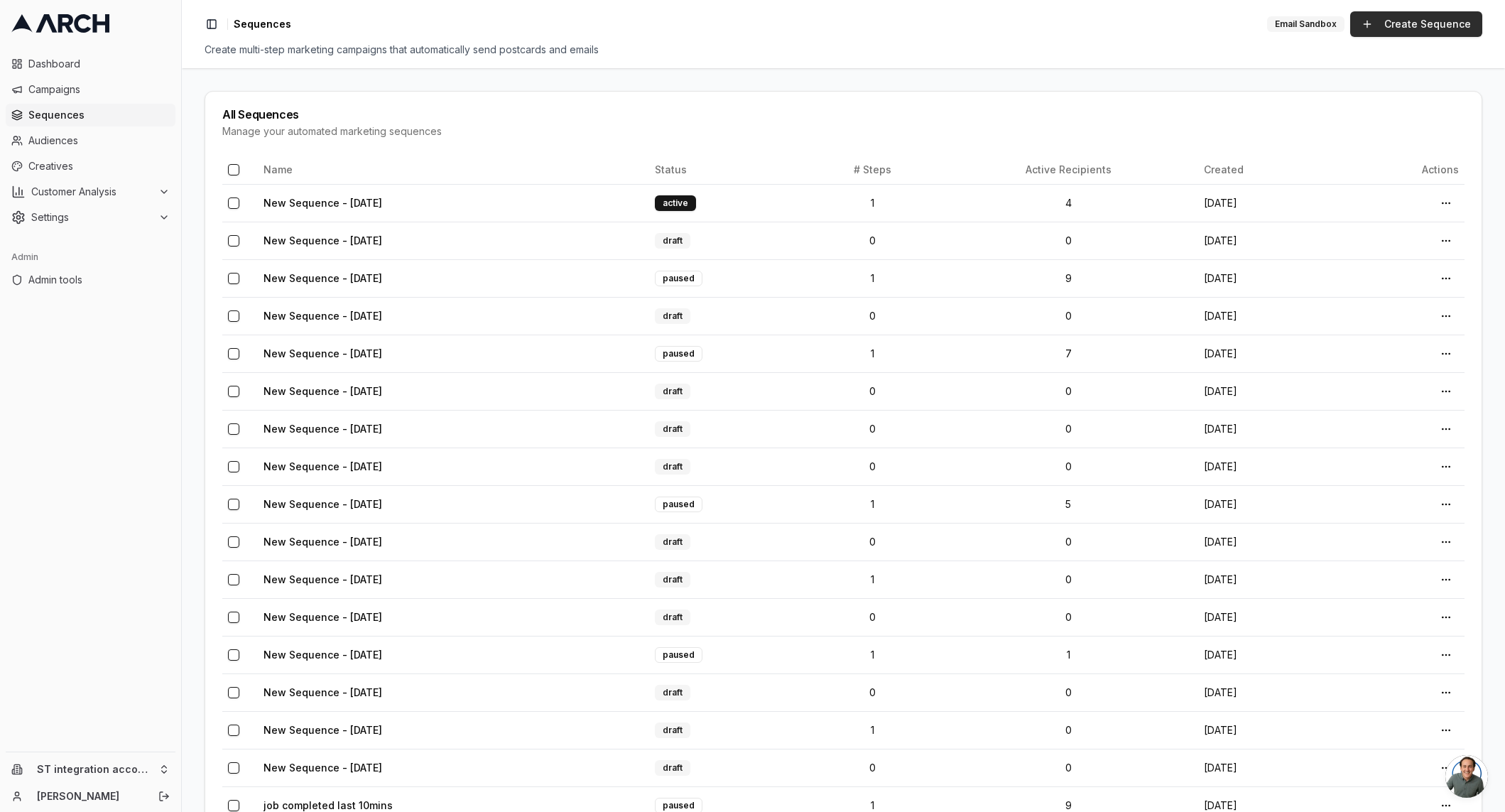
click at [1411, 33] on link "Create Sequence" at bounding box center [1416, 24] width 132 height 26
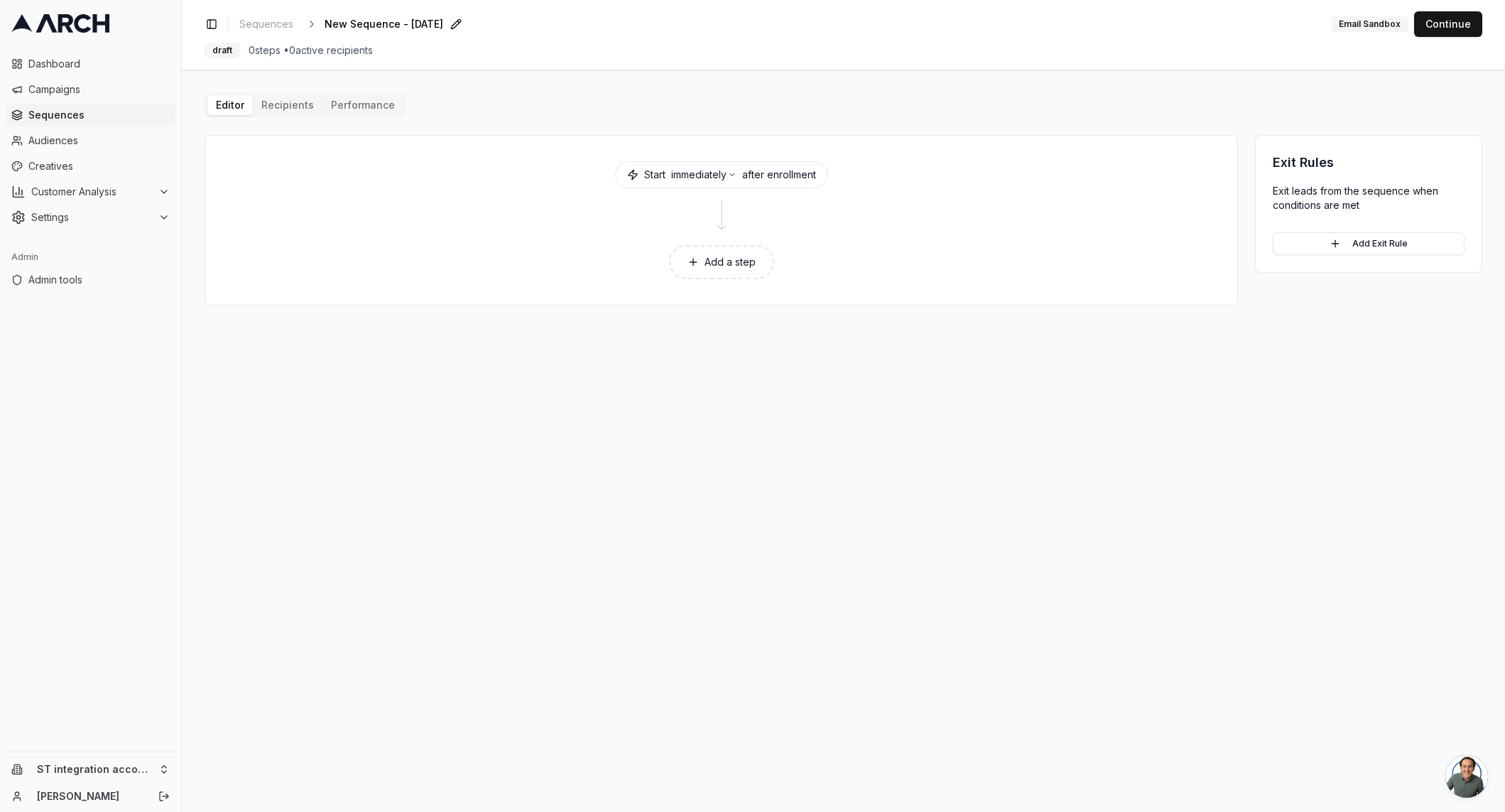
click at [390, 18] on span "New Sequence - Aug 29, 2025" at bounding box center [383, 24] width 119 height 14
type input "New members"
click at [468, 23] on div "Toggle Sidebar Sequences New members Save Cancel Email Sandbox Continue" at bounding box center [843, 24] width 1277 height 26
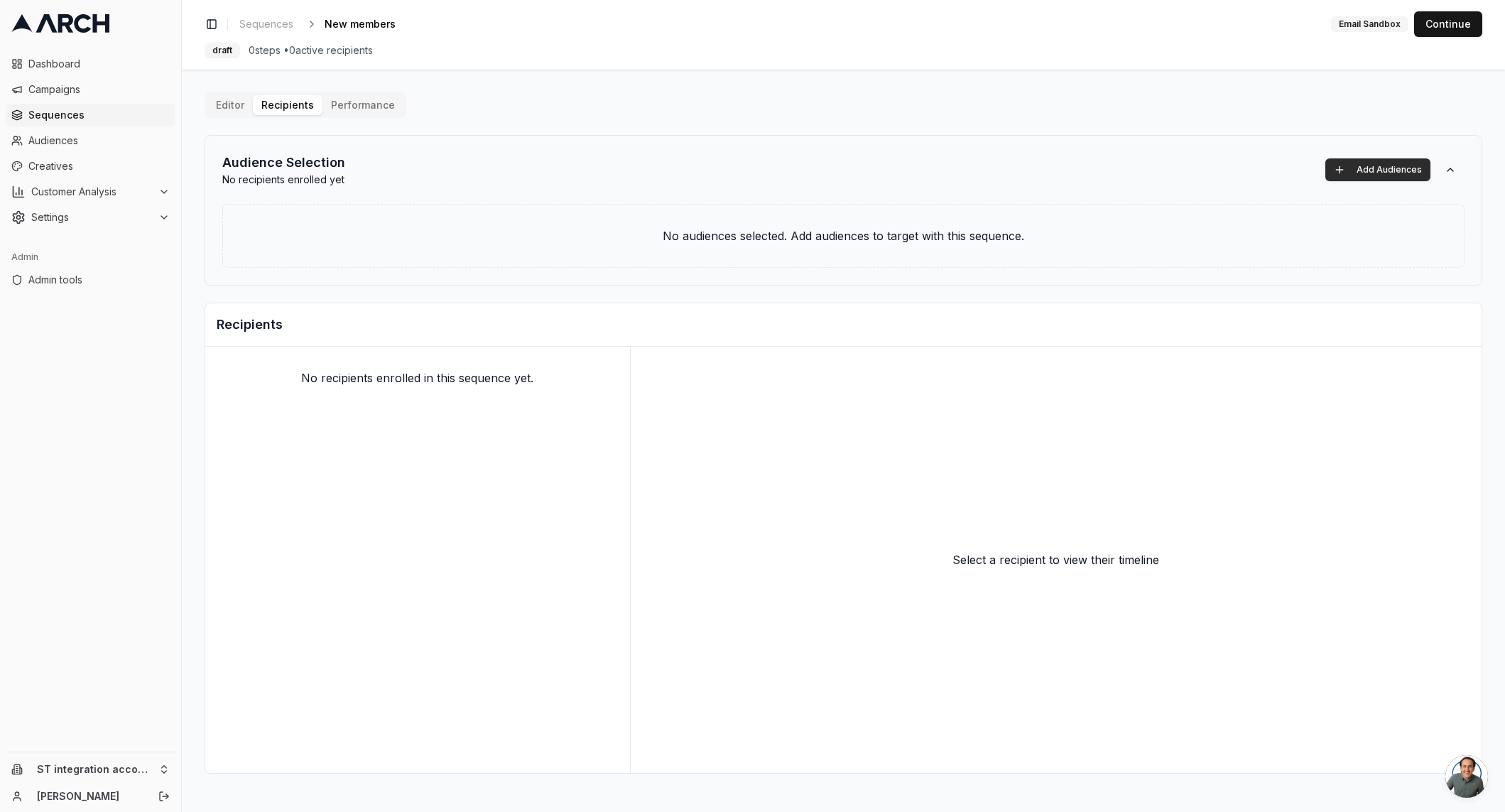
click at [1348, 171] on button "Add Audiences" at bounding box center [1378, 169] width 105 height 23
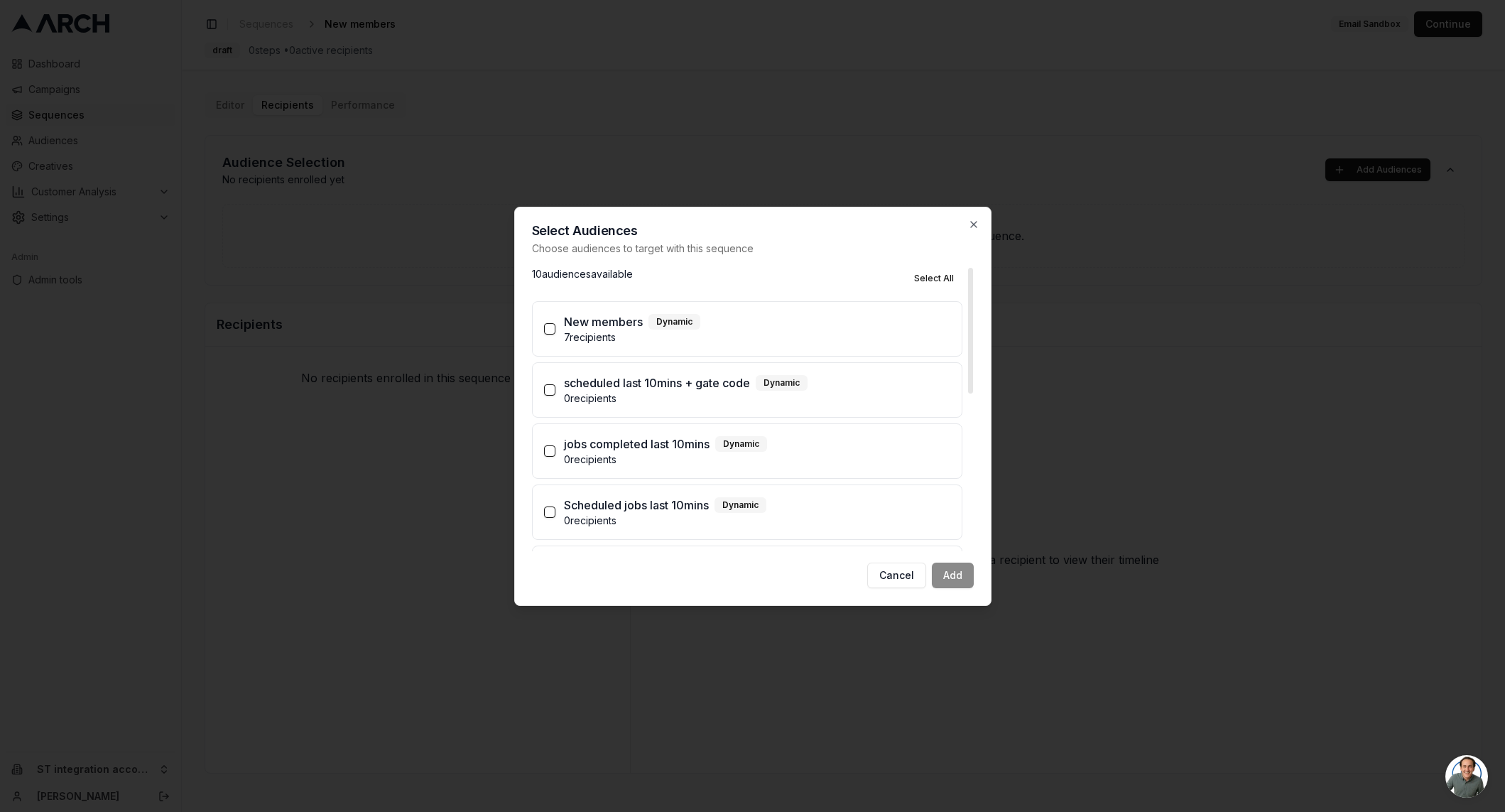
click at [685, 339] on p "7 recipients" at bounding box center [757, 337] width 386 height 14
click at [556, 335] on button "New members Dynamic 7 recipients" at bounding box center [549, 328] width 11 height 11
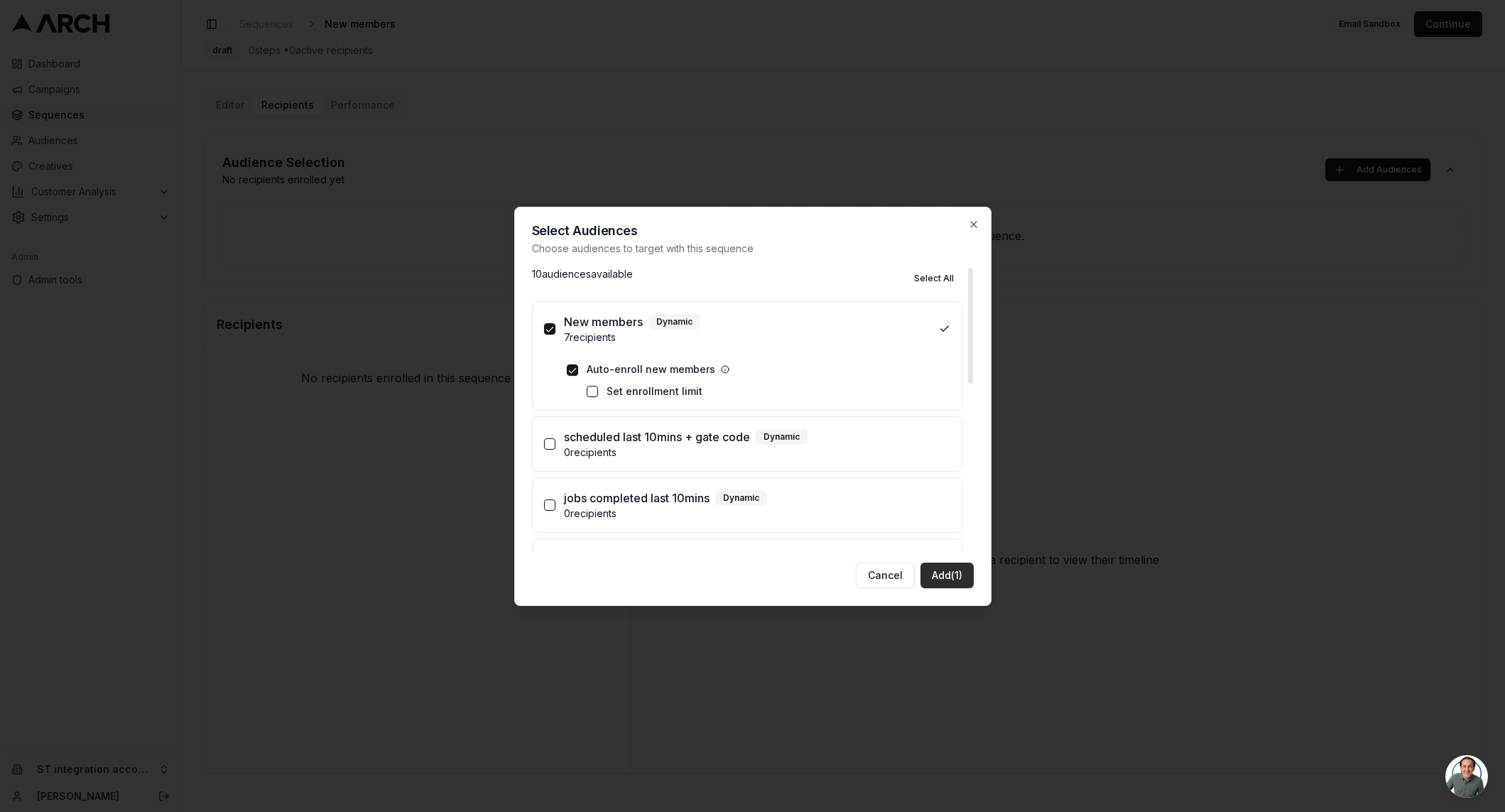
click at [942, 576] on button "Add (1)" at bounding box center [947, 575] width 53 height 26
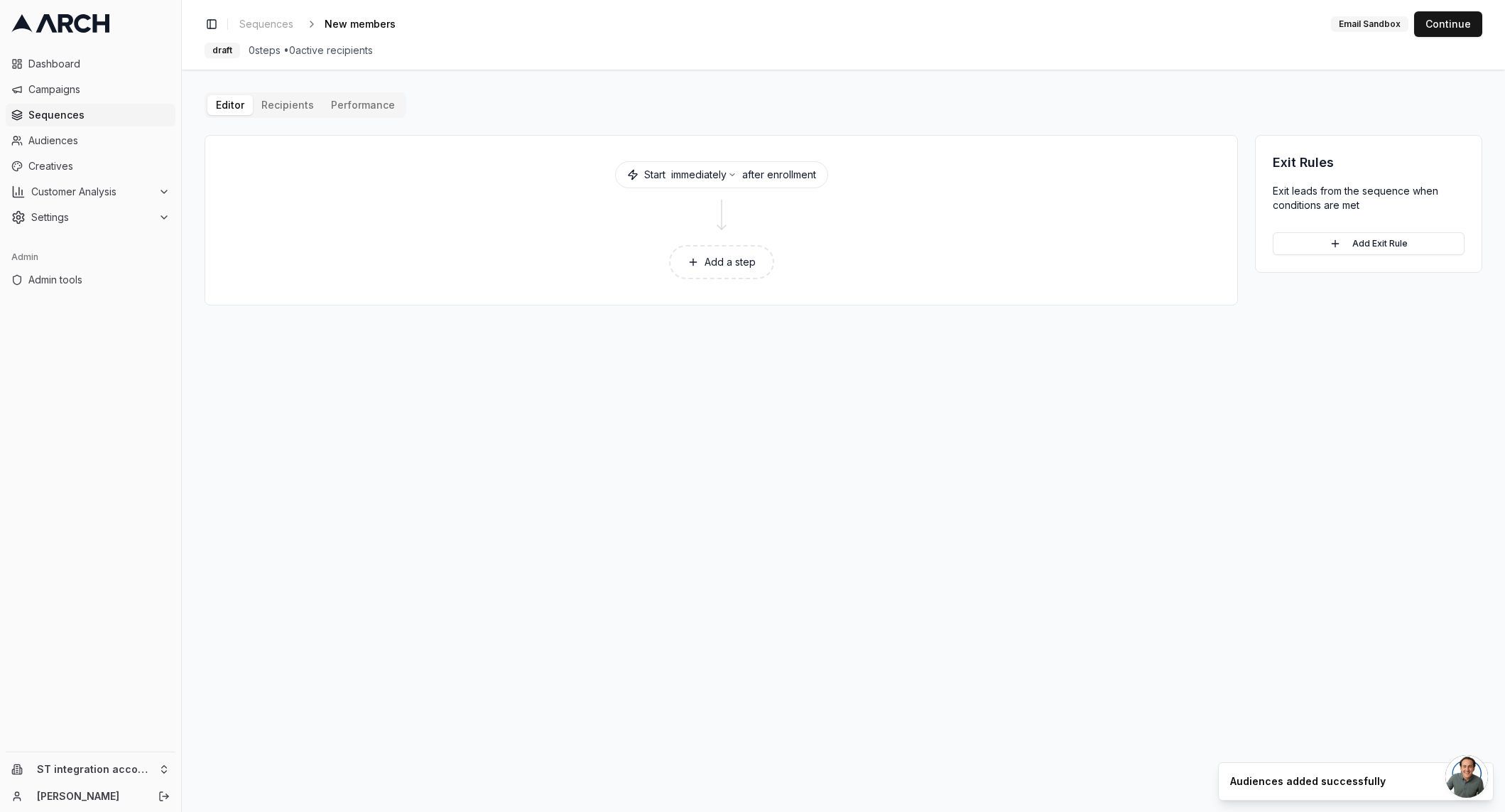
click at [718, 260] on button "Add a step" at bounding box center [721, 262] width 105 height 34
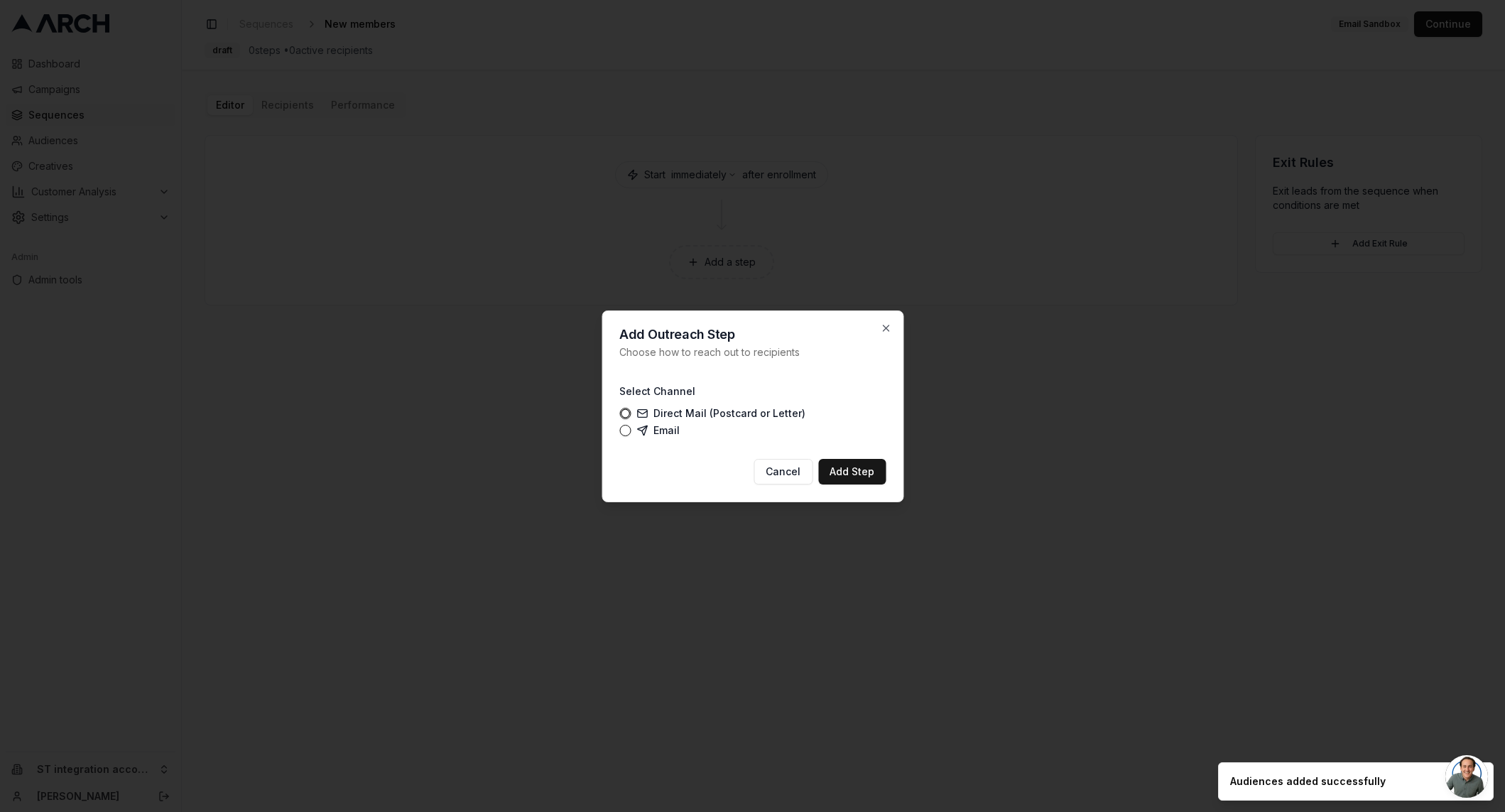
click at [679, 433] on div "Email" at bounding box center [752, 430] width 266 height 11
click at [663, 438] on div "Select Channel Direct Mail (Postcard or Letter) Email" at bounding box center [752, 409] width 266 height 77
click at [623, 429] on button "Email" at bounding box center [624, 430] width 11 height 11
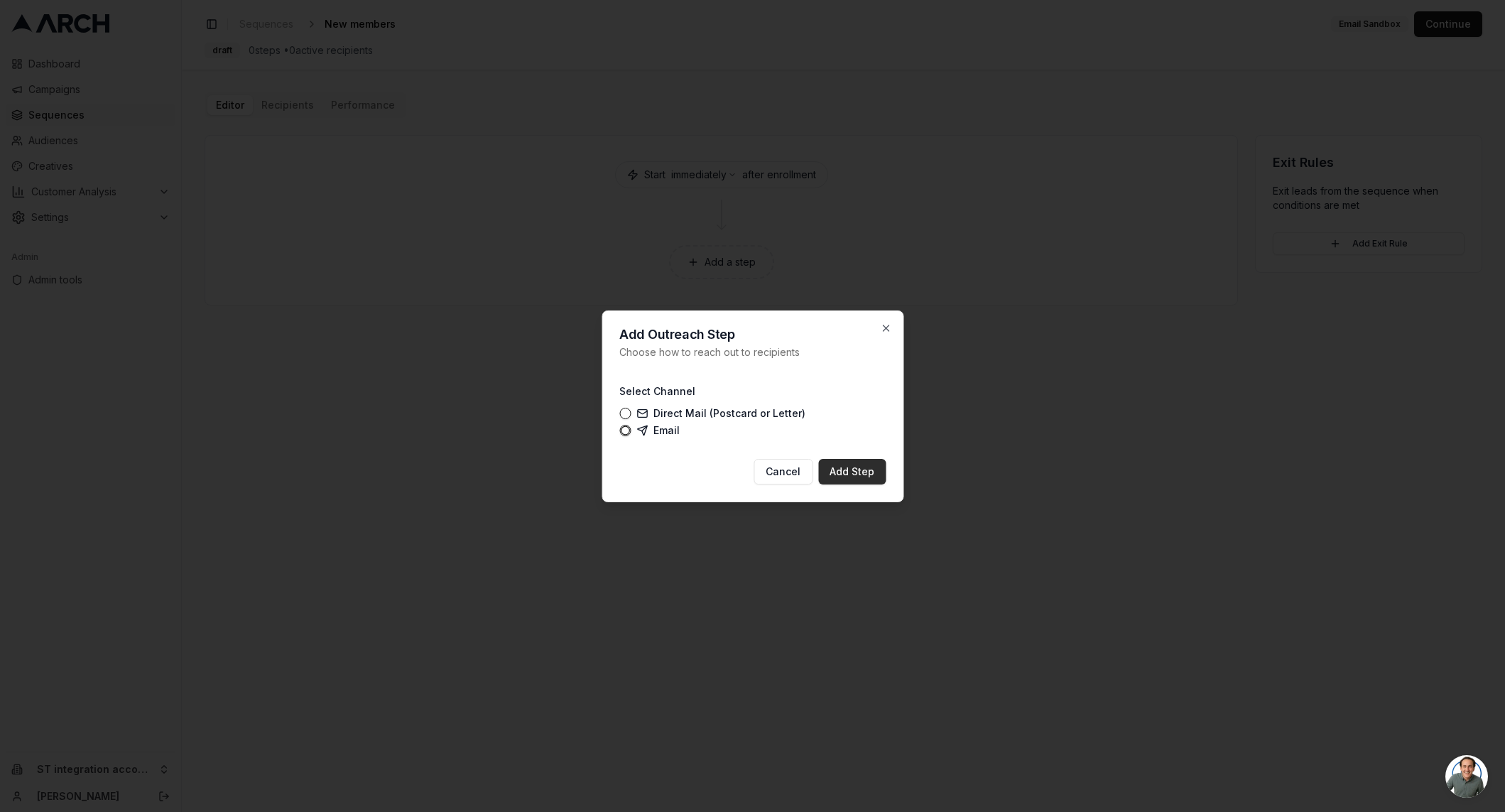
click at [830, 474] on button "Add Step" at bounding box center [851, 471] width 67 height 26
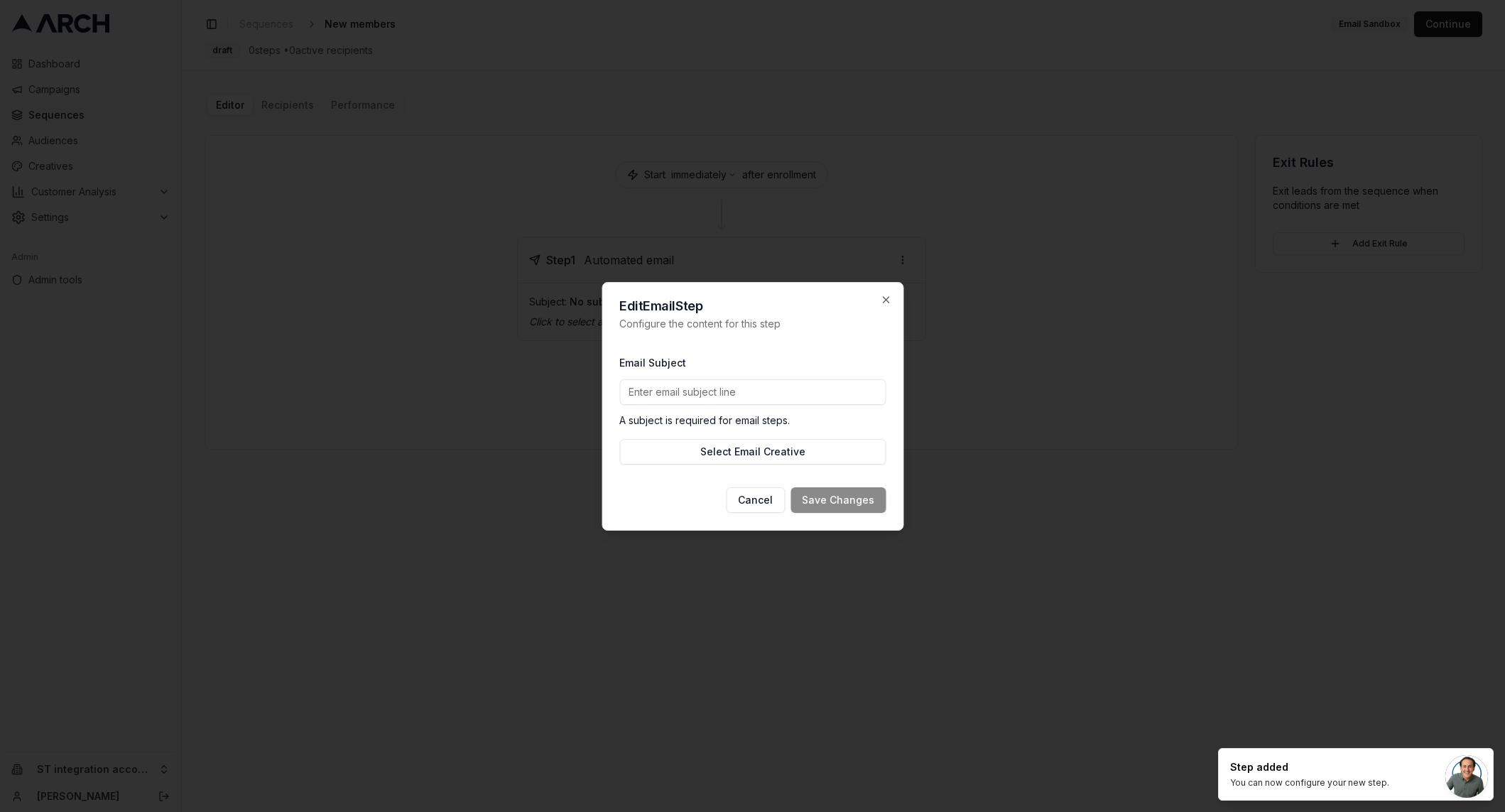
click at [740, 380] on input "Email Subject" at bounding box center [752, 392] width 266 height 26
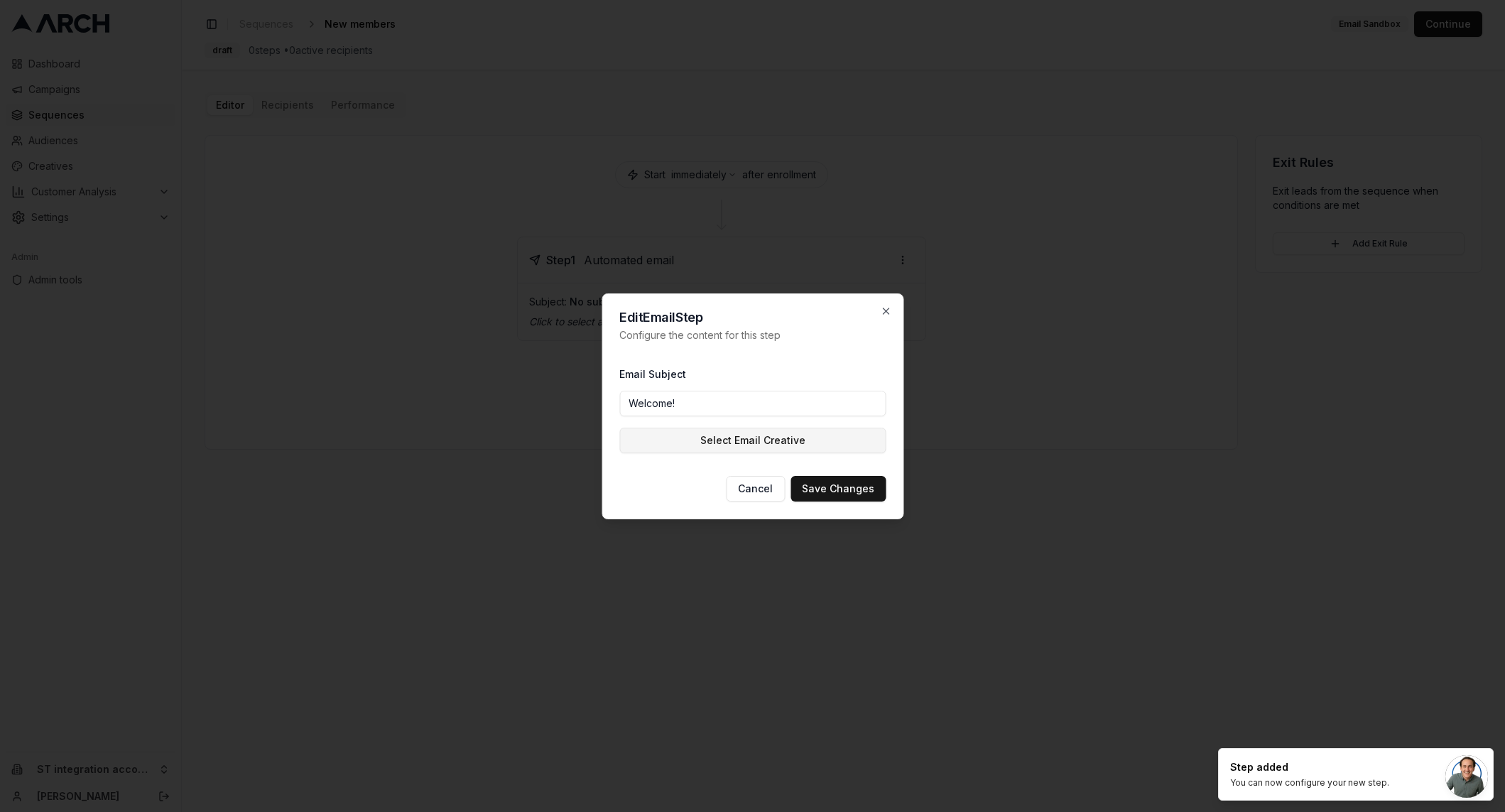
type input "Welcome!"
click at [727, 440] on button "Select Email Creative" at bounding box center [752, 440] width 266 height 26
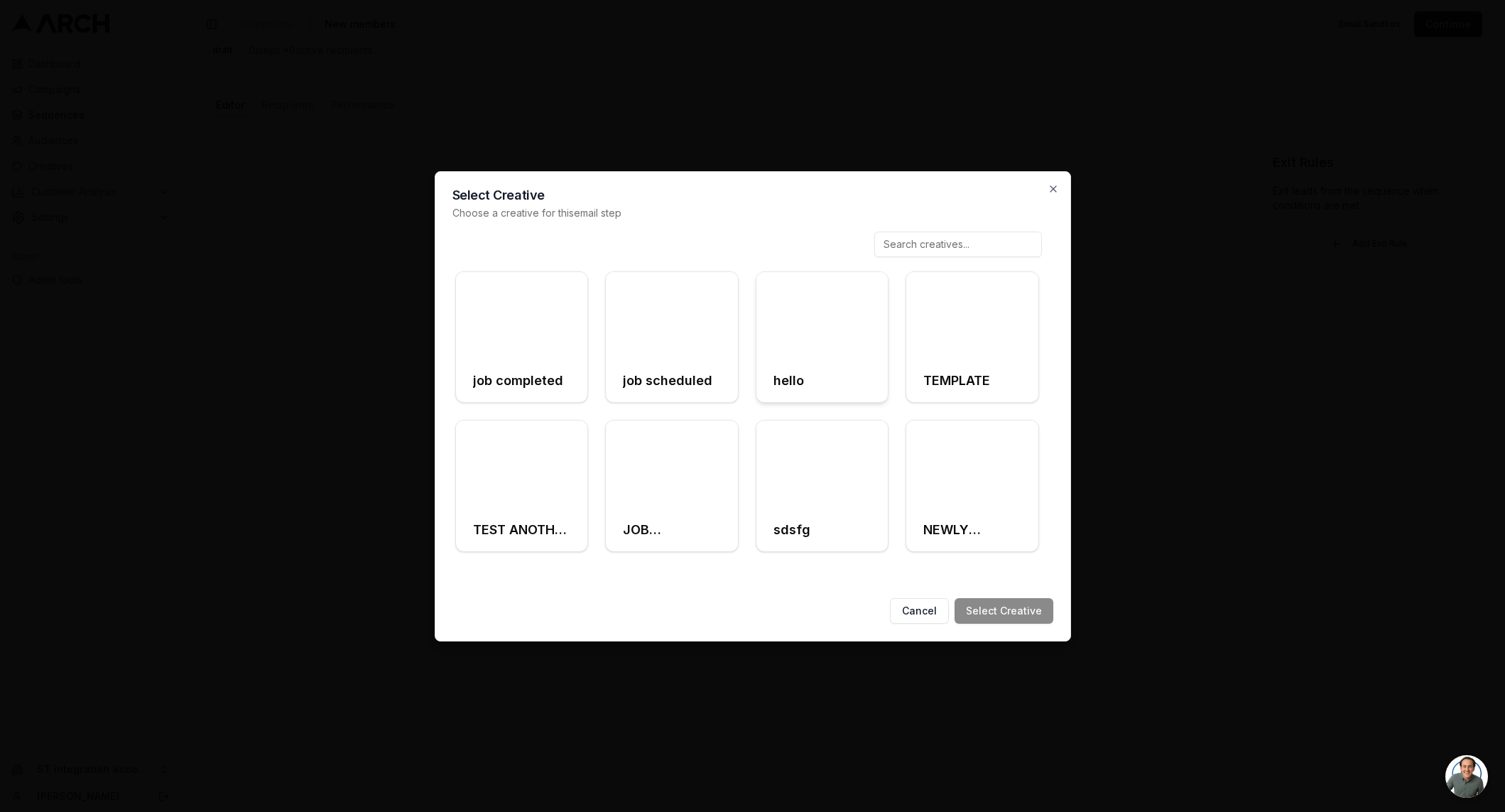
click at [802, 324] on div at bounding box center [822, 315] width 132 height 88
click at [998, 611] on button "Select Creative" at bounding box center [1004, 610] width 99 height 26
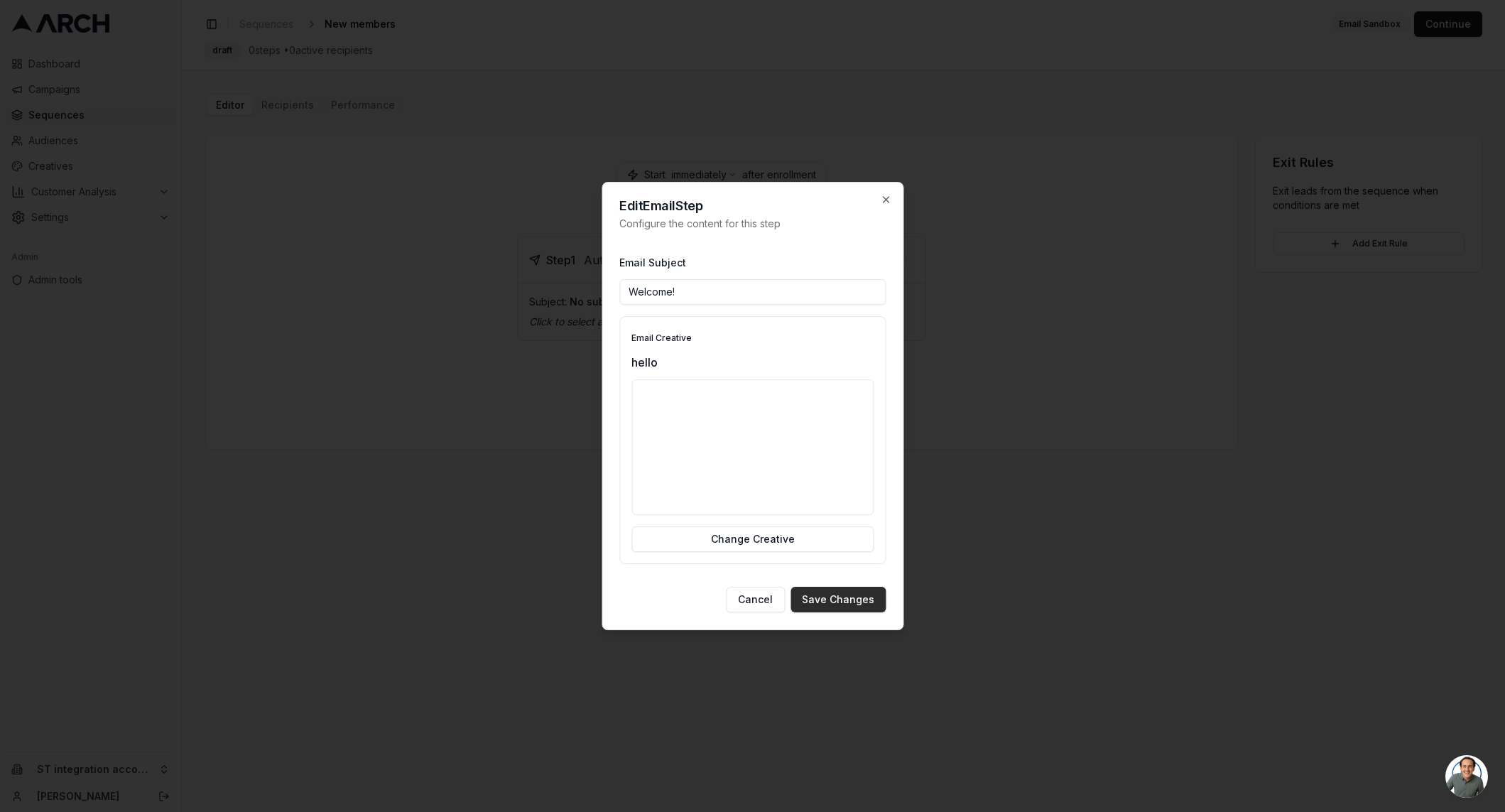
click at [842, 602] on button "Save Changes" at bounding box center [838, 599] width 95 height 26
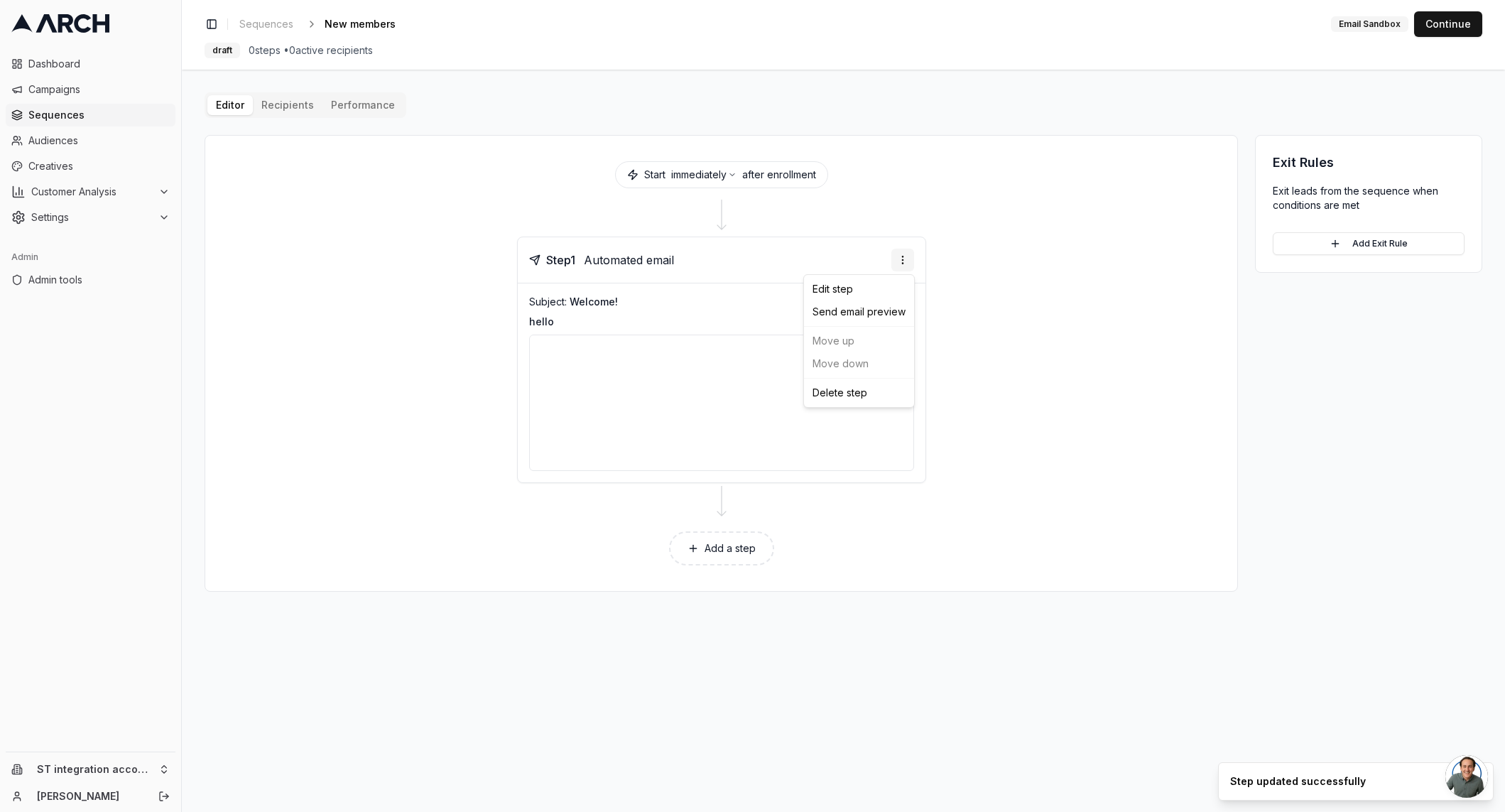
click at [905, 259] on html "Dashboard Campaigns Sequences Audiences Creatives Customer Analysis Settings Ad…" at bounding box center [752, 406] width 1505 height 812
click at [893, 307] on div "Send email preview" at bounding box center [859, 312] width 104 height 23
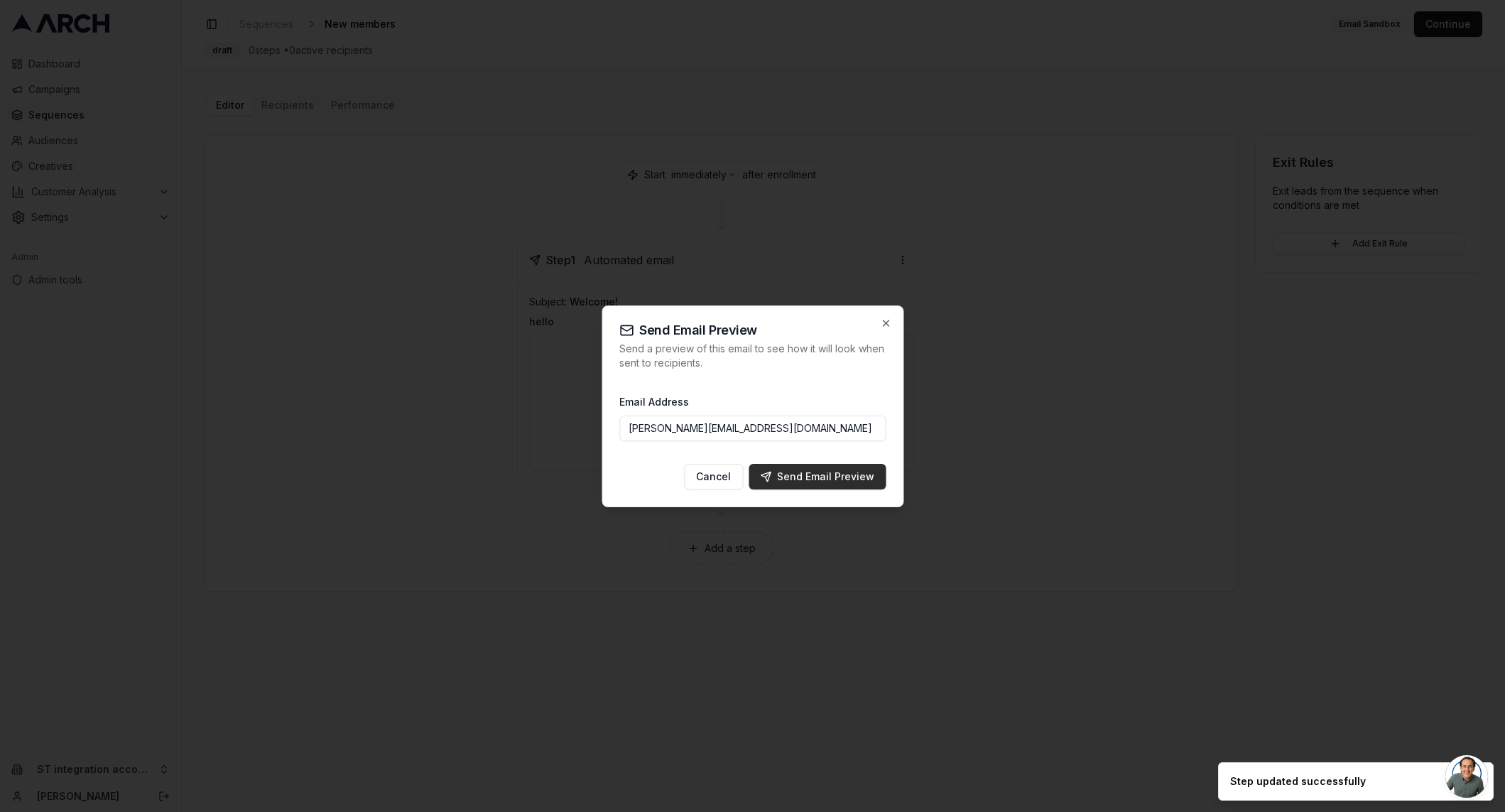
click at [781, 485] on button "Send Email Preview" at bounding box center [817, 477] width 137 height 26
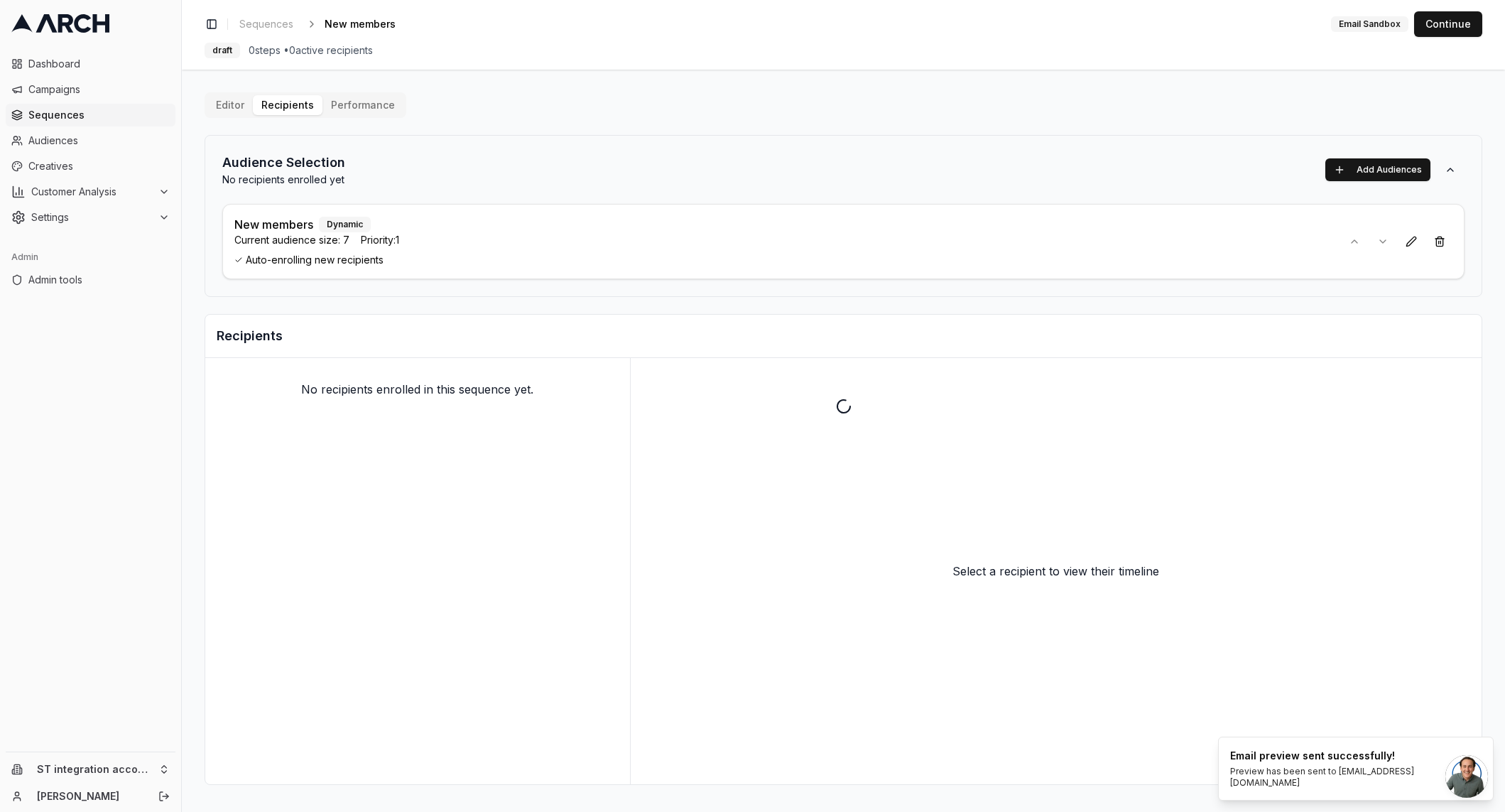
click at [290, 108] on button "Recipients" at bounding box center [287, 105] width 69 height 20
click at [1455, 33] on button "Continue" at bounding box center [1448, 24] width 68 height 26
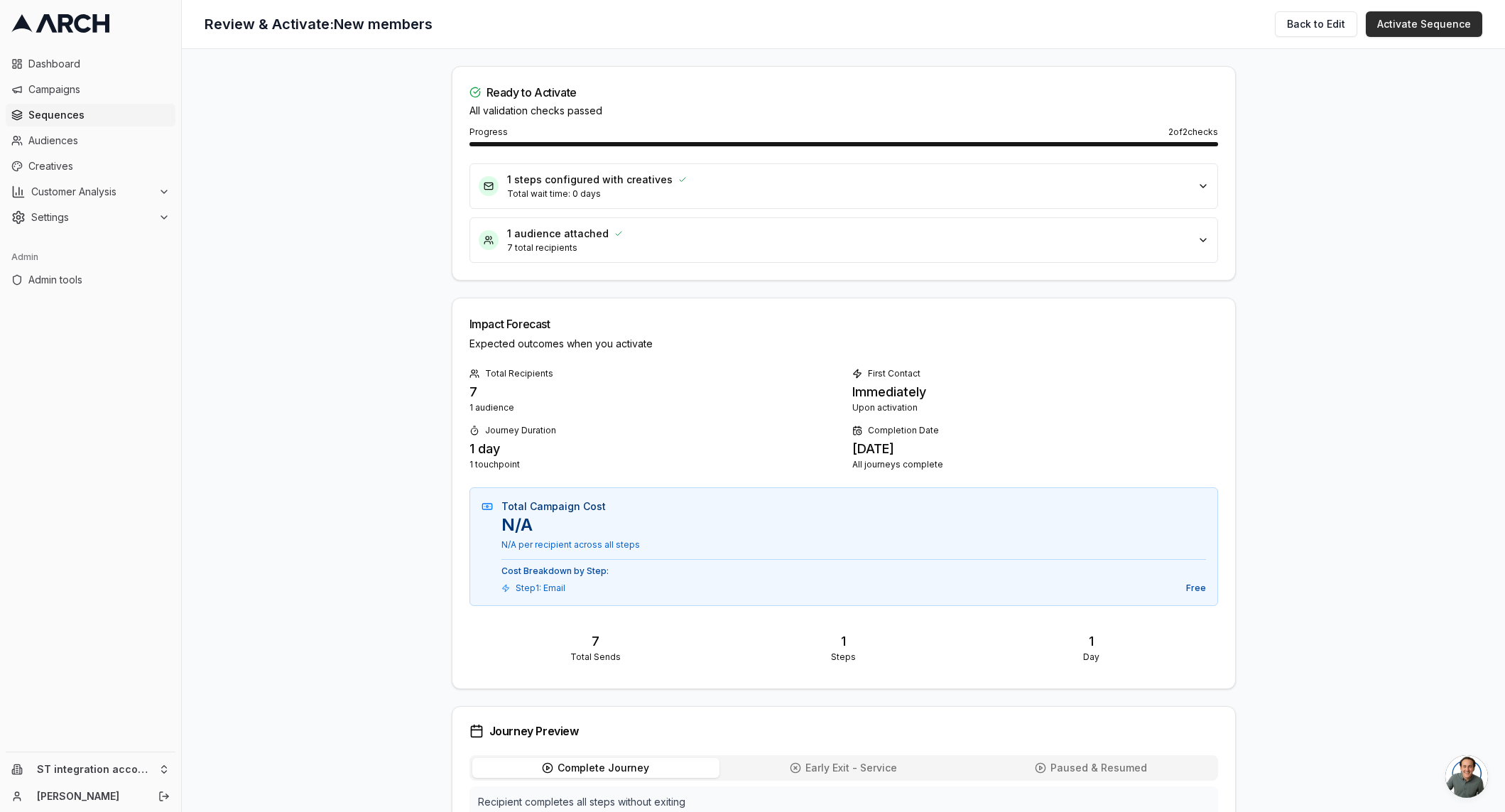
click at [1453, 29] on button "Activate Sequence" at bounding box center [1424, 24] width 117 height 26
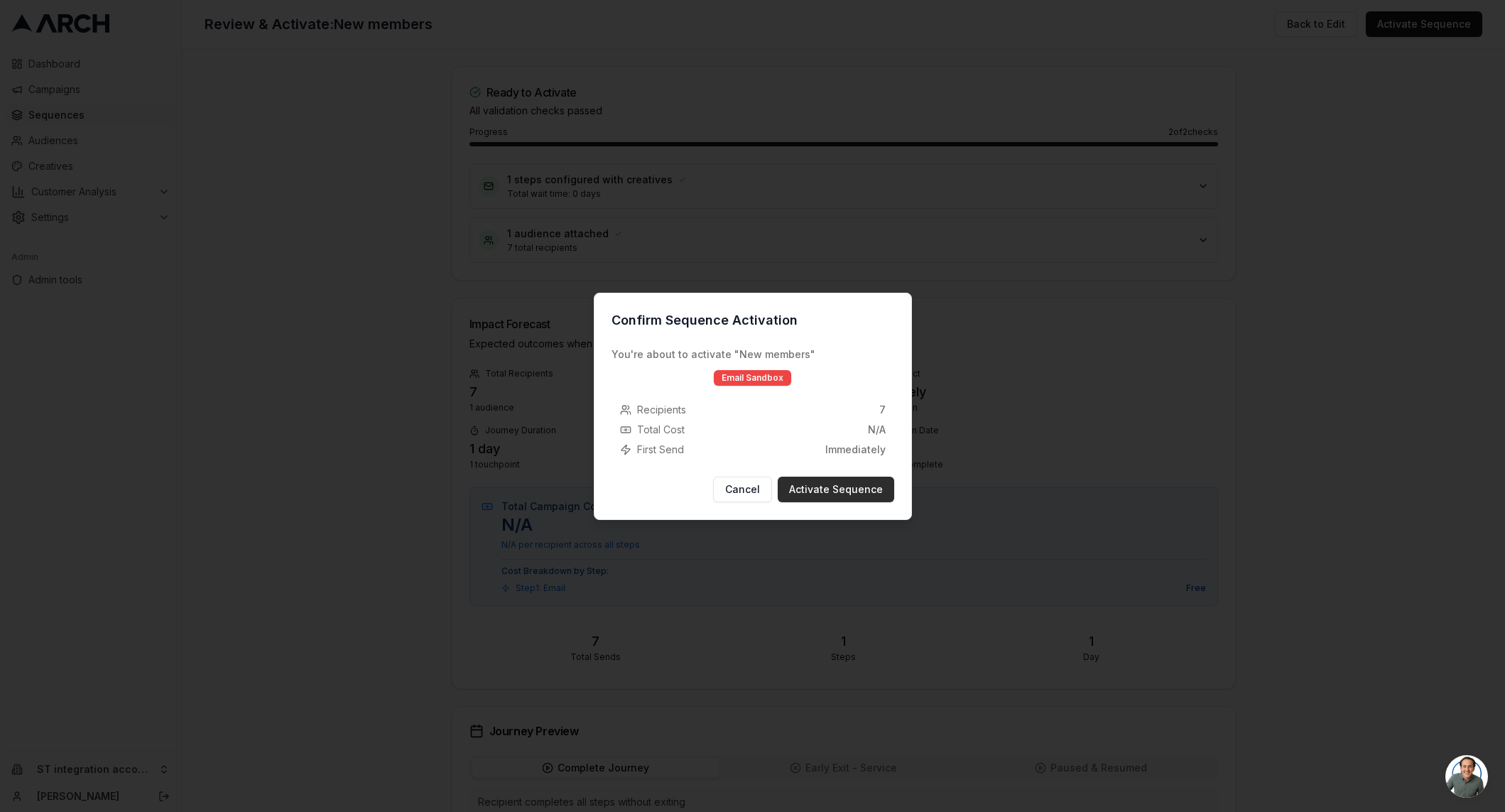
click at [836, 494] on button "Activate Sequence" at bounding box center [836, 489] width 117 height 26
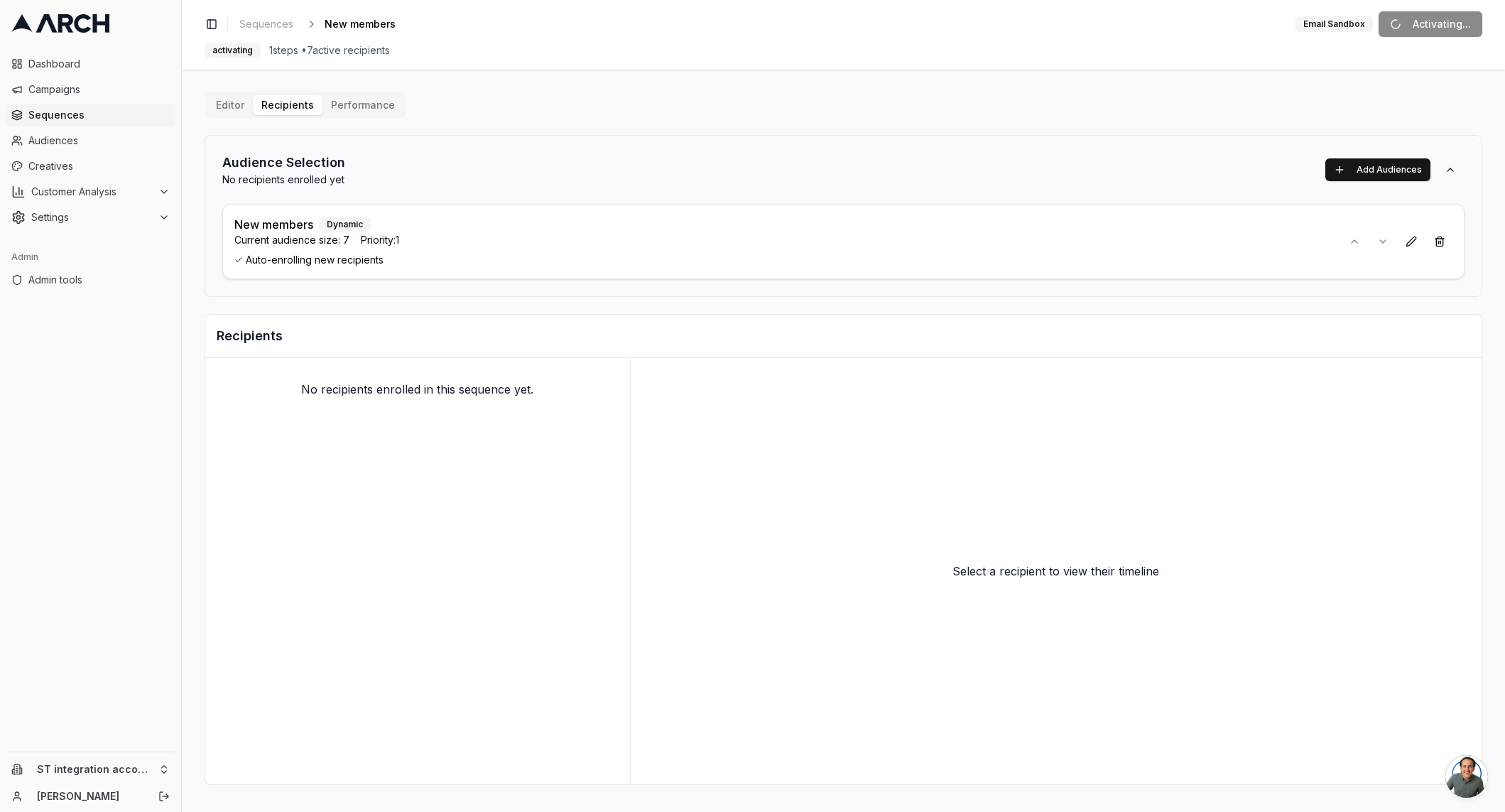
click at [361, 106] on button "Performance" at bounding box center [363, 105] width 81 height 20
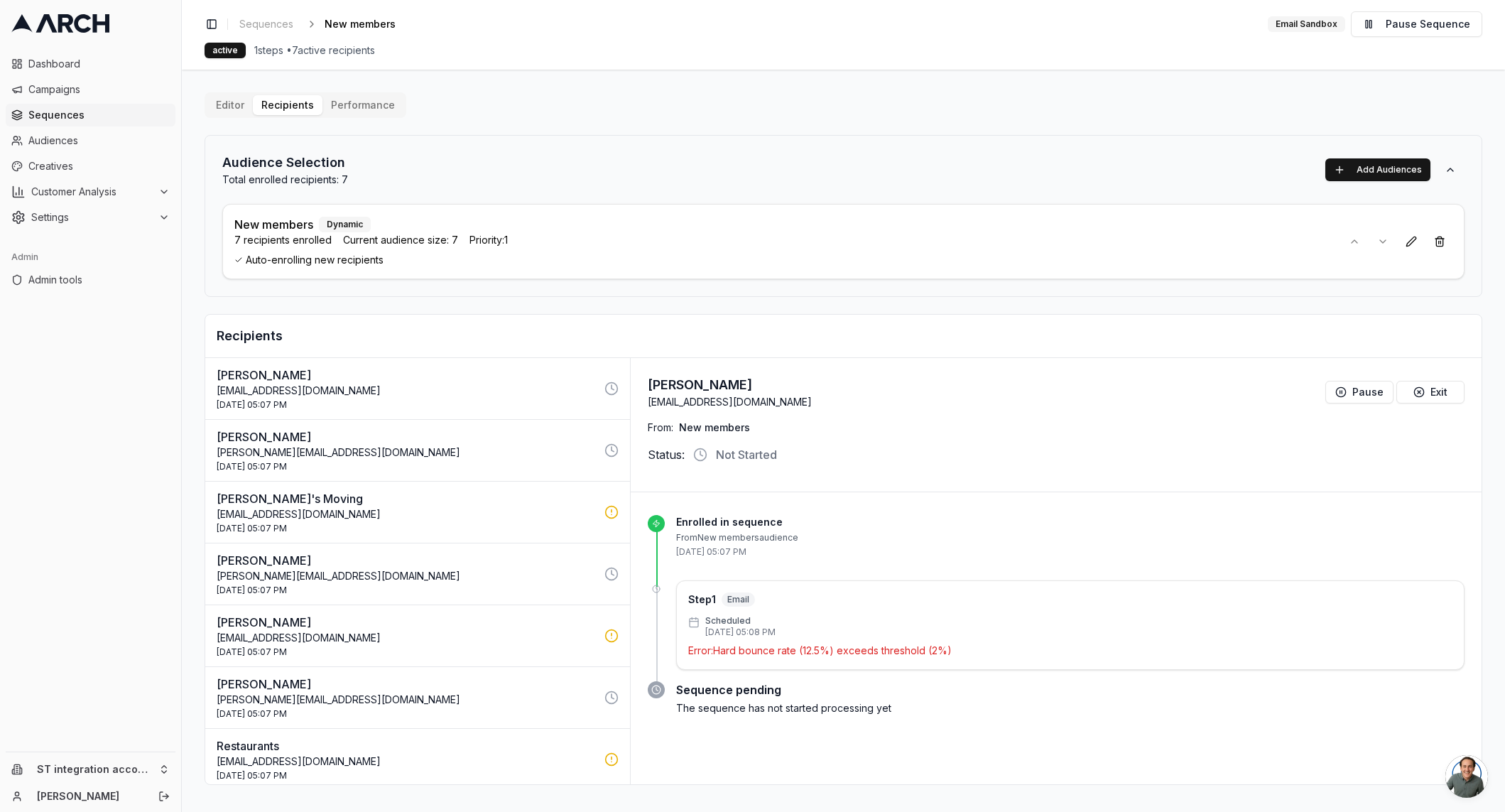
scroll to position [6, 0]
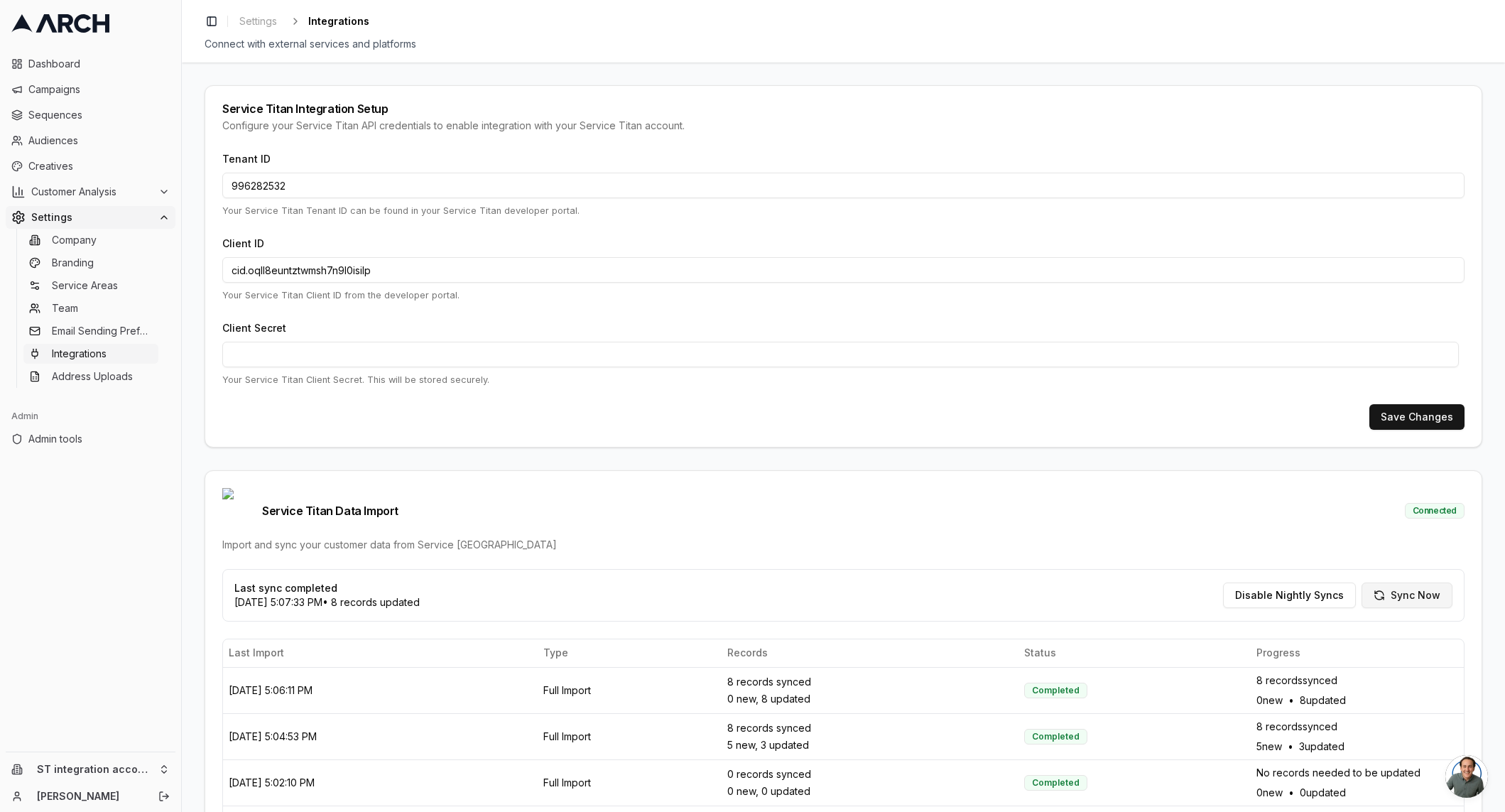
click at [1403, 582] on button "Sync Now" at bounding box center [1407, 595] width 91 height 26
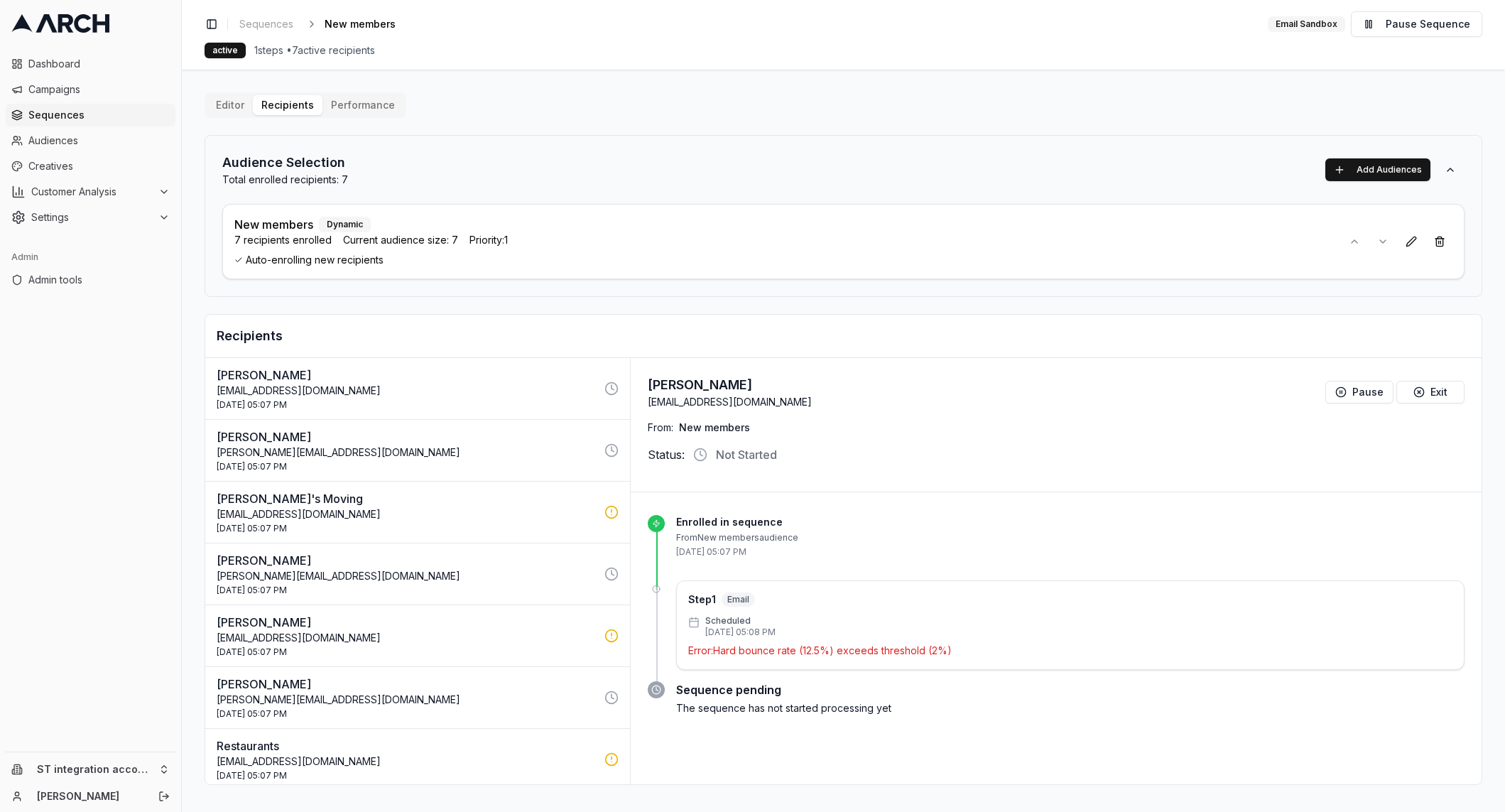
scroll to position [6, 0]
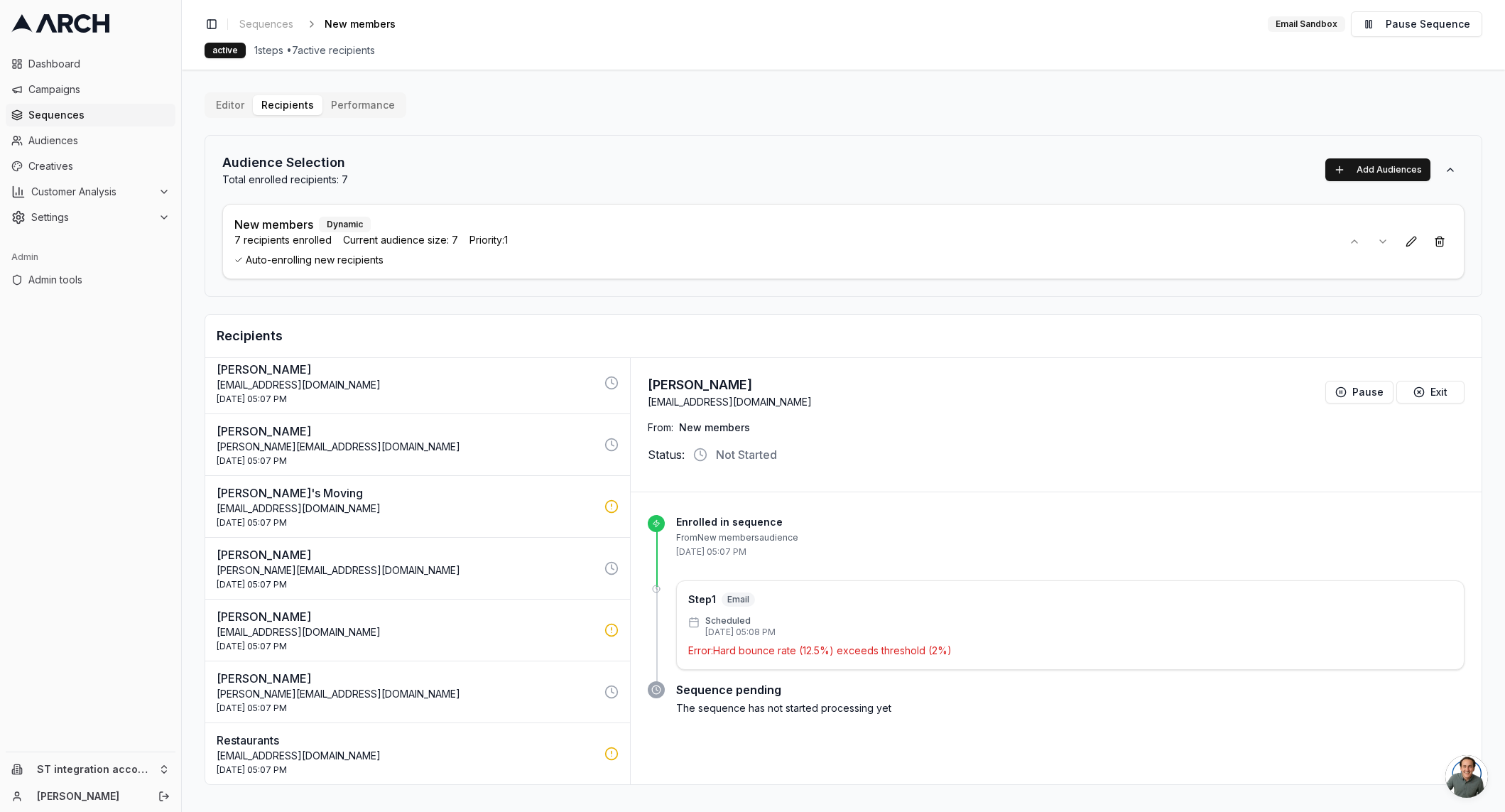
click at [449, 751] on p "[EMAIL_ADDRESS][DOMAIN_NAME]" at bounding box center [406, 755] width 379 height 14
click at [371, 758] on p "[EMAIL_ADDRESS][DOMAIN_NAME]" at bounding box center [406, 755] width 379 height 14
click at [424, 748] on p "[EMAIL_ADDRESS][DOMAIN_NAME]" at bounding box center [406, 755] width 379 height 14
click at [267, 741] on p "Restaurants" at bounding box center [406, 740] width 379 height 17
click at [374, 748] on p "[EMAIL_ADDRESS][DOMAIN_NAME]" at bounding box center [406, 755] width 379 height 14
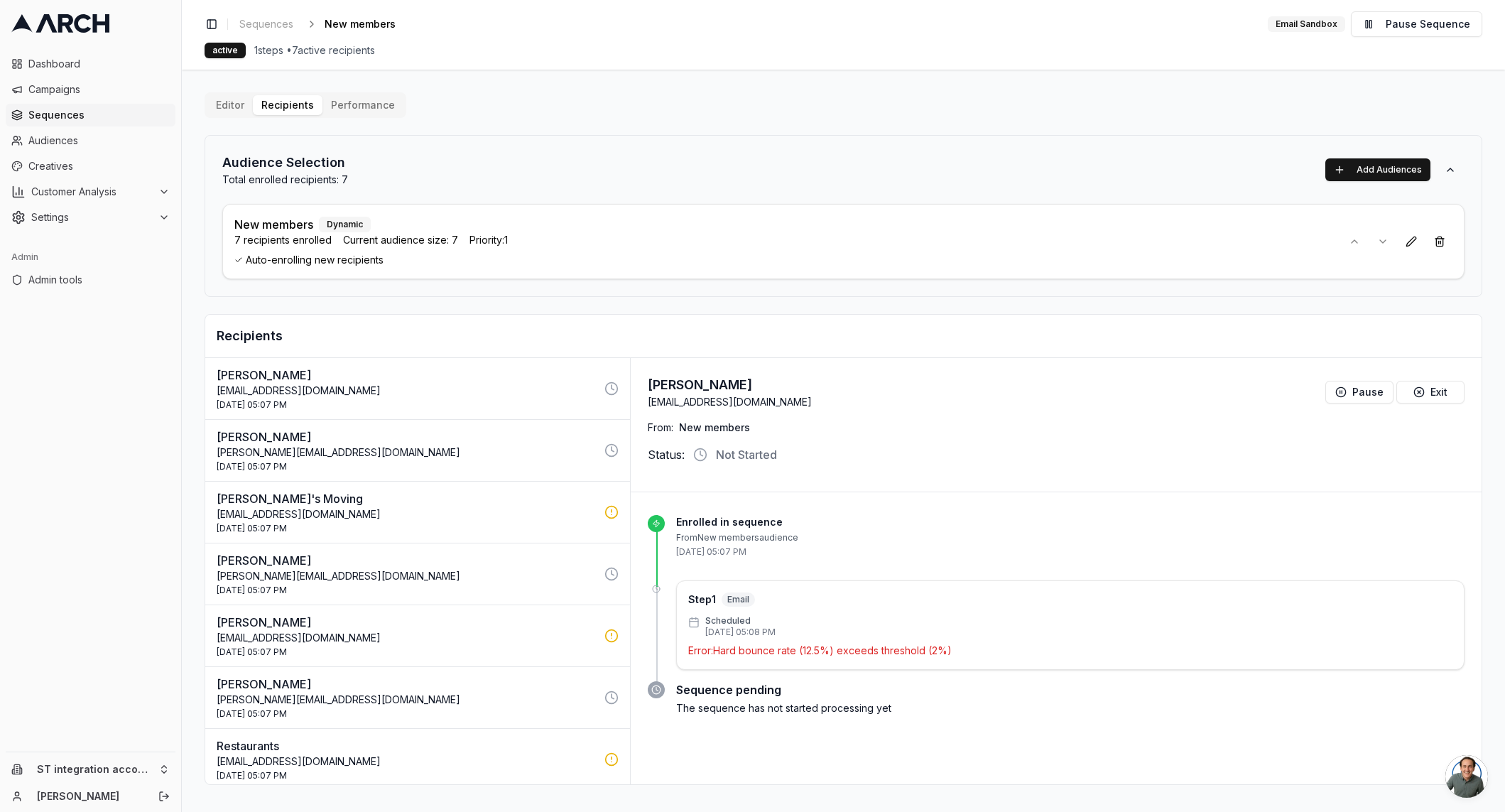
scroll to position [6, 0]
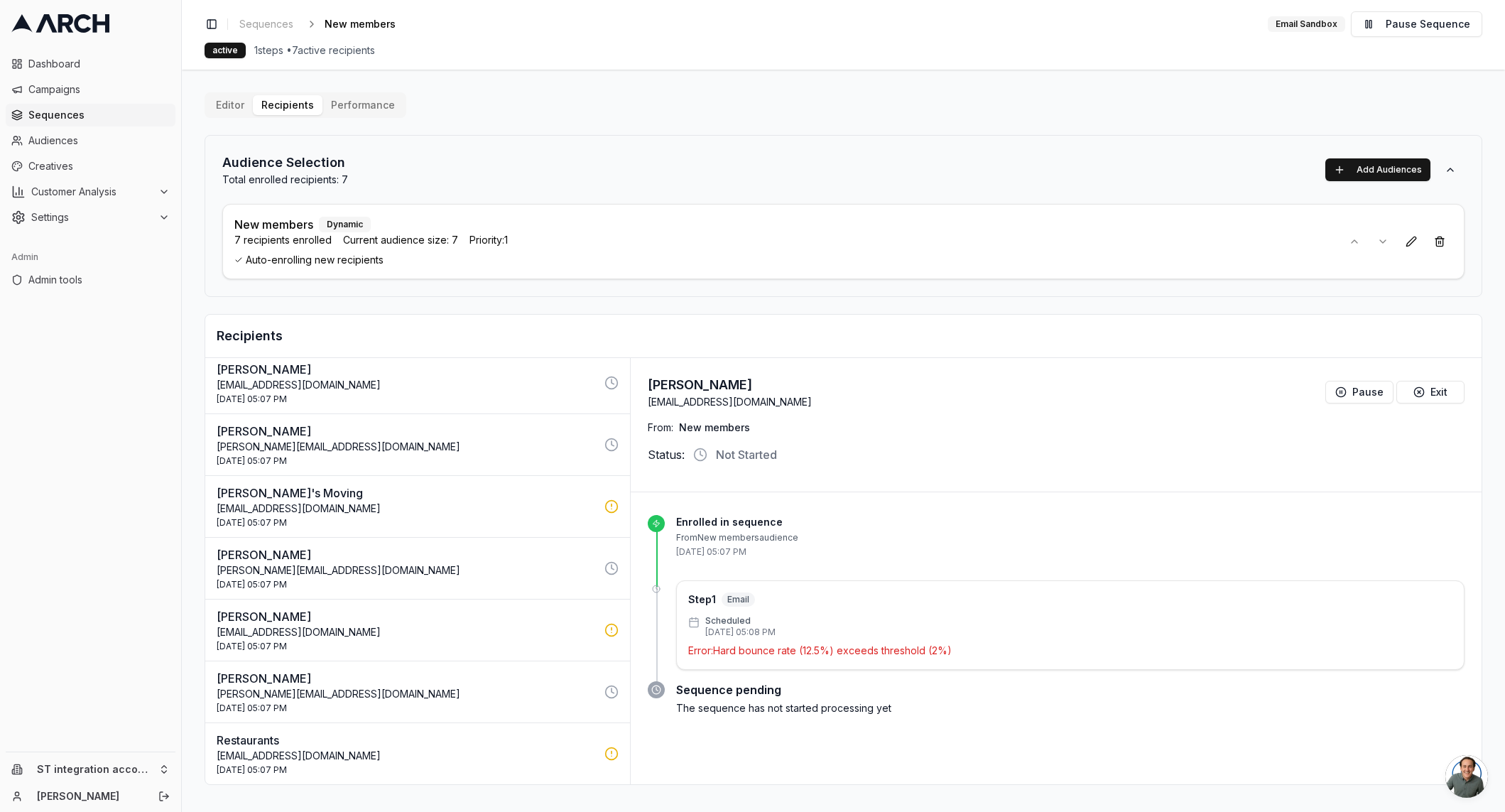
click at [403, 742] on p "Restaurants" at bounding box center [406, 740] width 379 height 17
click at [757, 622] on p "Scheduled" at bounding box center [740, 620] width 70 height 11
click at [89, 143] on span "Audiences" at bounding box center [98, 140] width 141 height 14
click at [276, 15] on link "Sequences" at bounding box center [266, 24] width 65 height 20
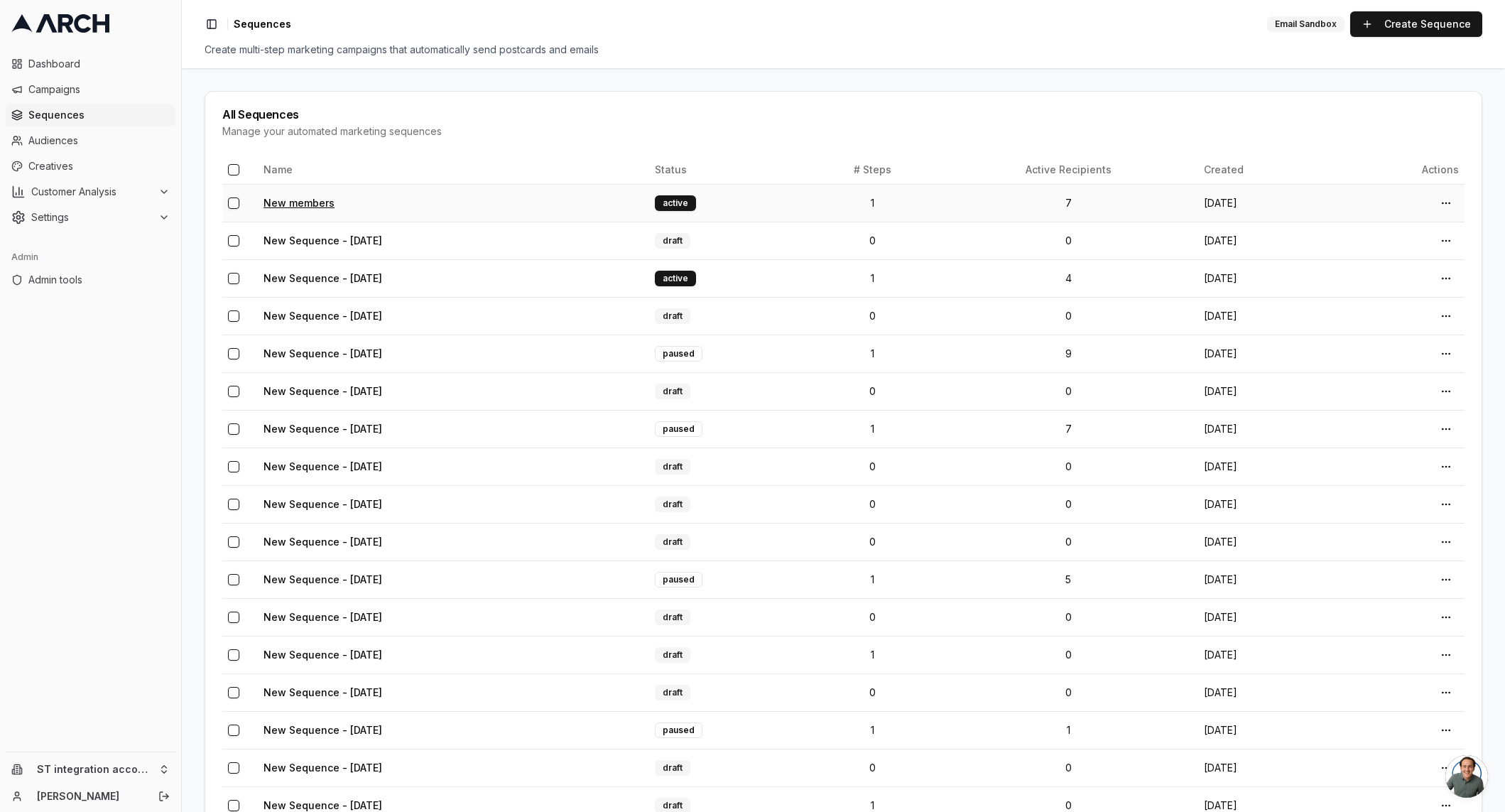
click at [310, 204] on link "New members" at bounding box center [299, 202] width 71 height 12
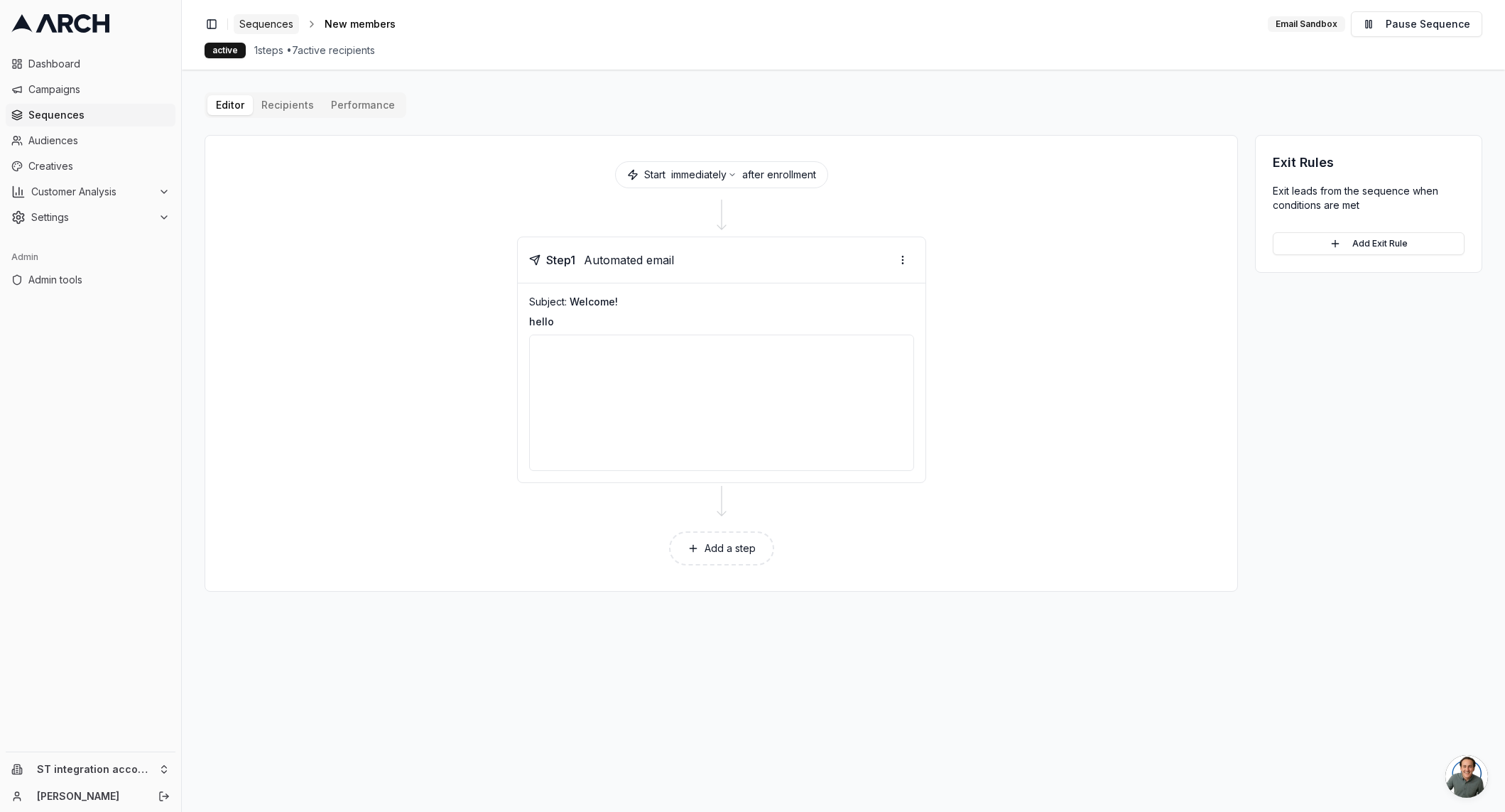
click at [287, 23] on span "Sequences" at bounding box center [266, 24] width 54 height 14
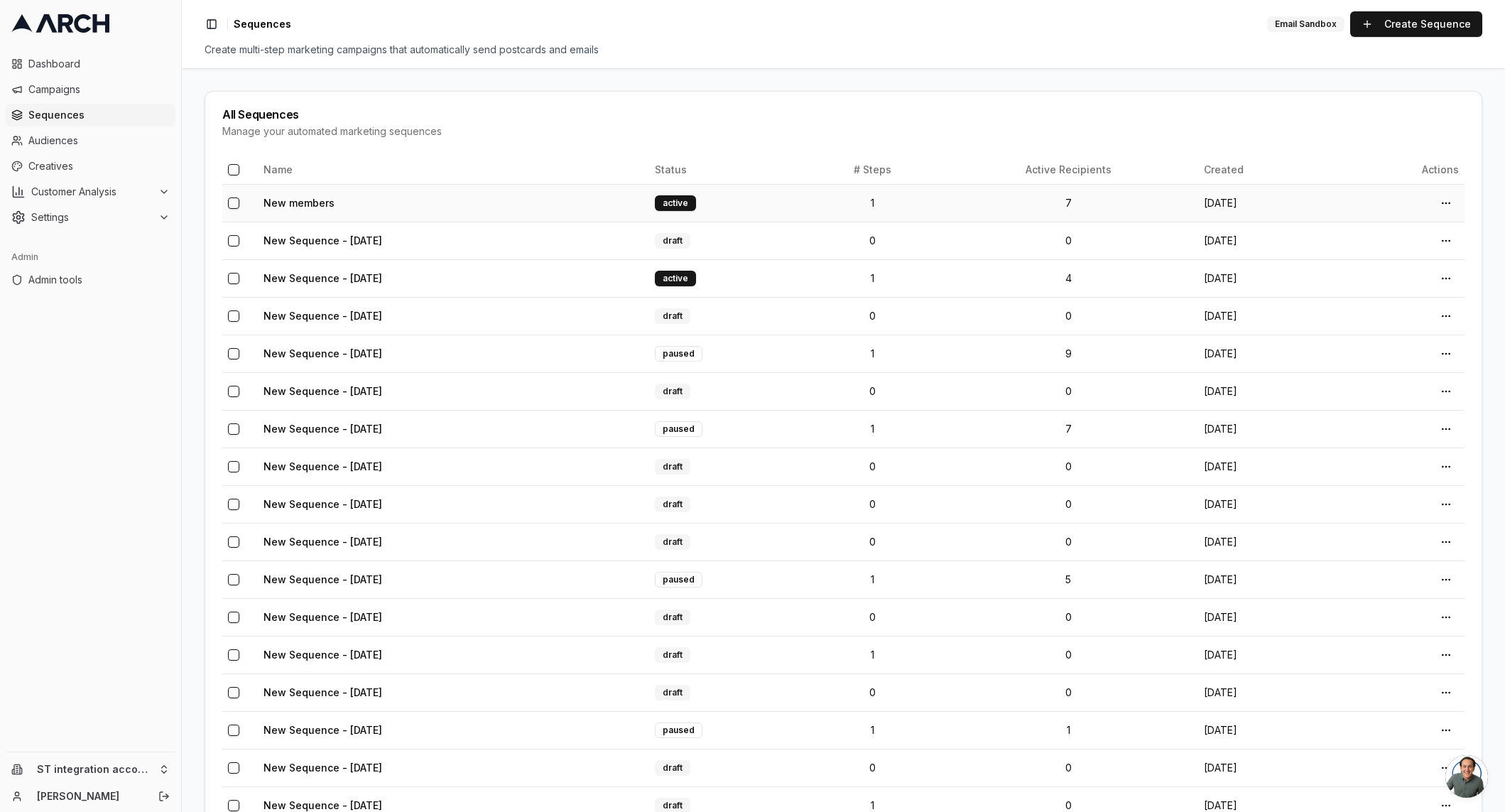
click at [301, 211] on td "New members" at bounding box center [454, 202] width 392 height 38
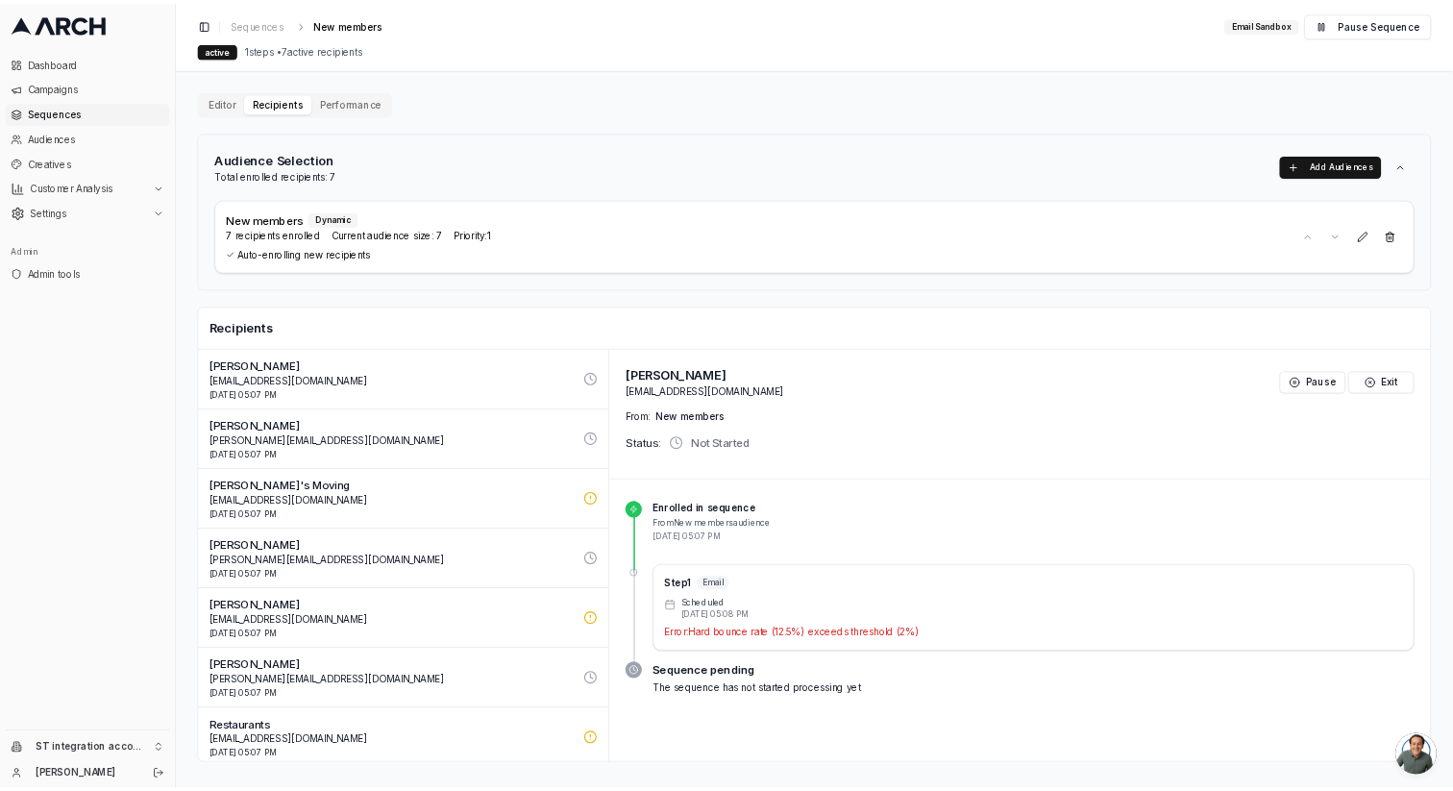
scroll to position [8, 0]
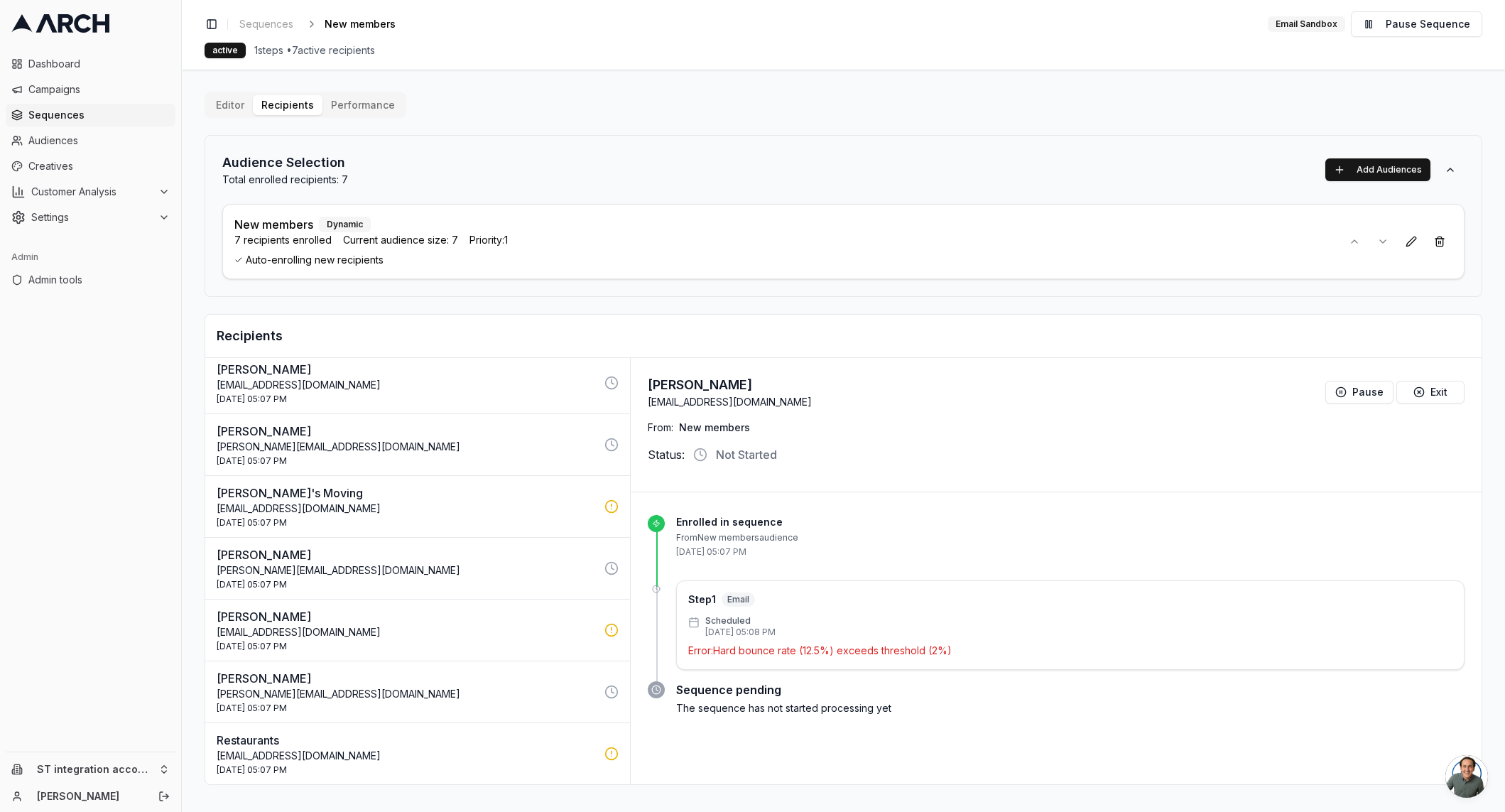
click at [364, 754] on p "[EMAIL_ADDRESS][DOMAIN_NAME]" at bounding box center [406, 755] width 379 height 14
click at [434, 503] on p "[EMAIL_ADDRESS][DOMAIN_NAME]" at bounding box center [406, 508] width 379 height 14
click at [379, 753] on p "[EMAIL_ADDRESS][DOMAIN_NAME]" at bounding box center [406, 755] width 379 height 14
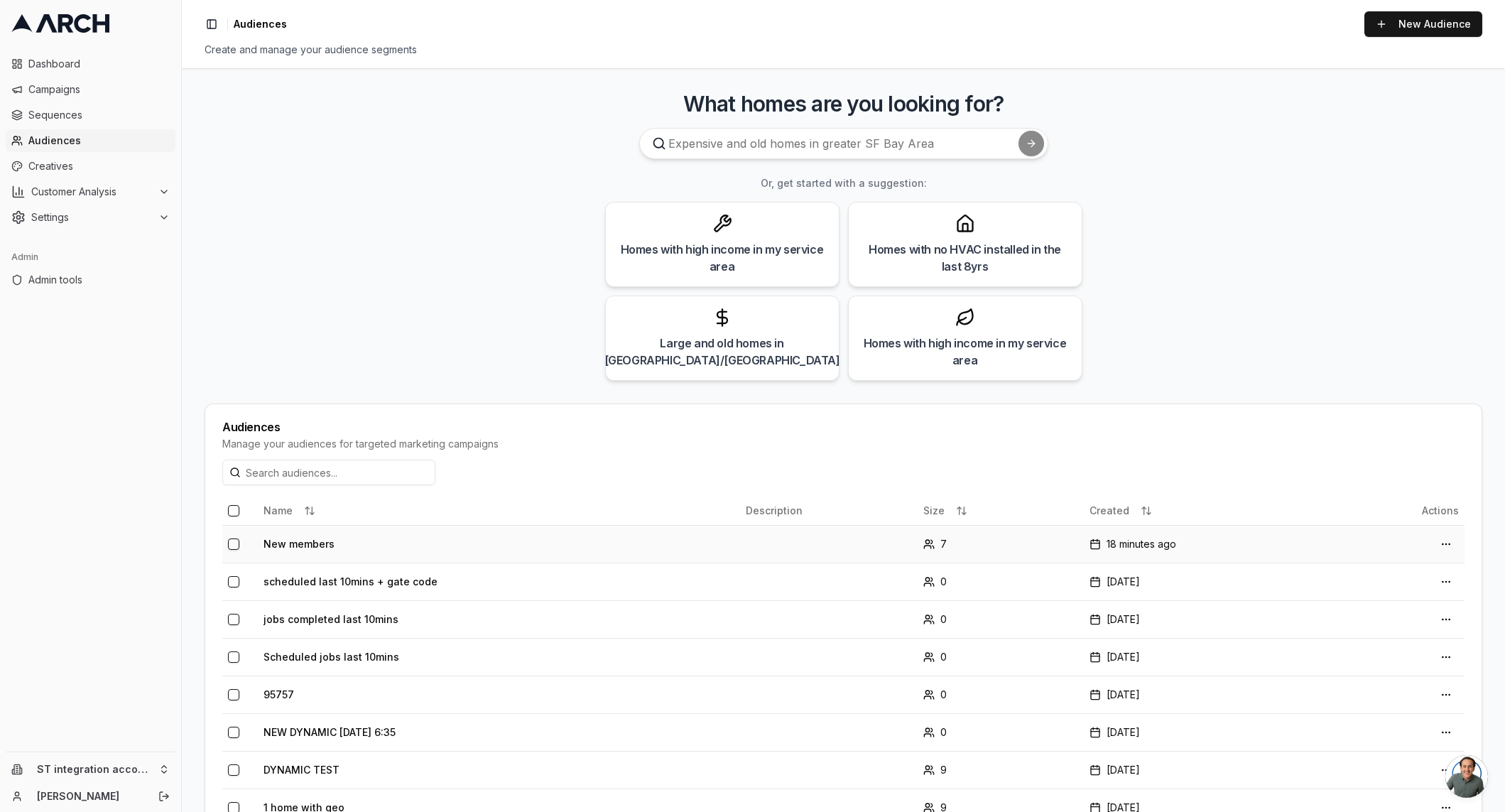
click at [424, 536] on td "New members" at bounding box center [499, 543] width 482 height 38
